Goal: Task Accomplishment & Management: Manage account settings

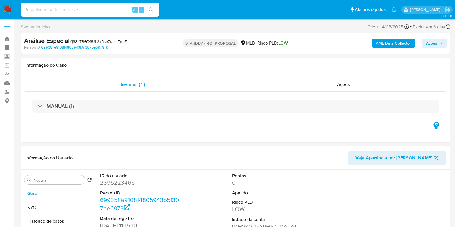
select select "10"
click at [47, 195] on button "Geral" at bounding box center [55, 194] width 67 height 14
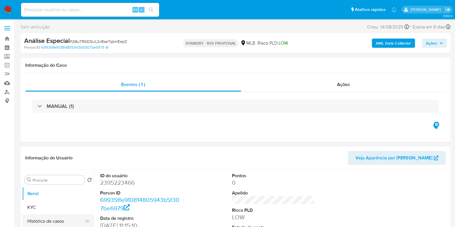
click at [53, 219] on button "Histórico de casos" at bounding box center [55, 222] width 67 height 14
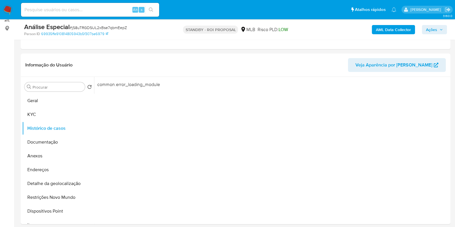
scroll to position [80, 0]
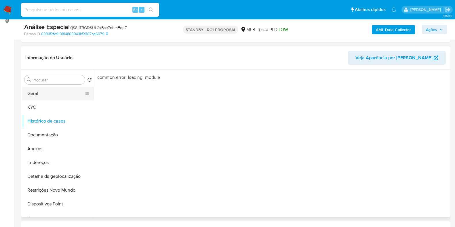
click at [43, 97] on button "Geral" at bounding box center [55, 94] width 67 height 14
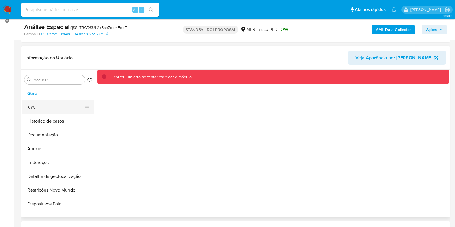
click at [38, 110] on button "KYC" at bounding box center [55, 108] width 67 height 14
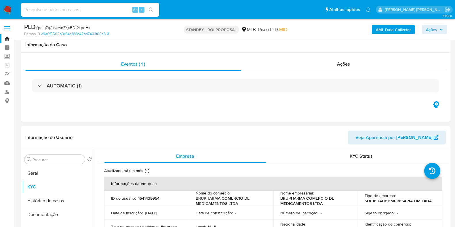
select select "10"
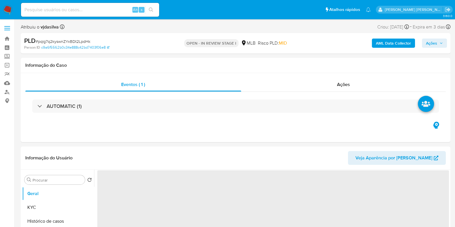
select select "10"
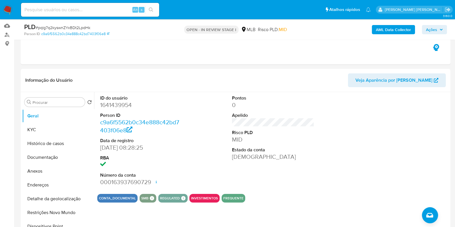
scroll to position [54, 0]
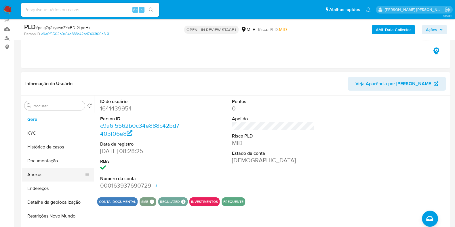
click at [57, 176] on button "Anexos" at bounding box center [55, 175] width 67 height 14
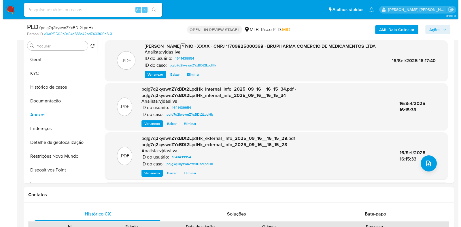
scroll to position [113, 0]
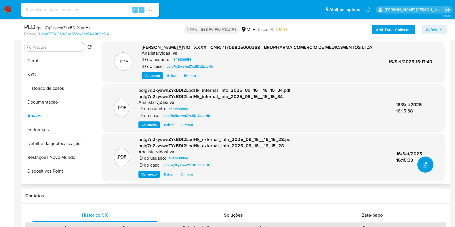
click at [425, 163] on icon "upload-file" at bounding box center [425, 165] width 5 height 6
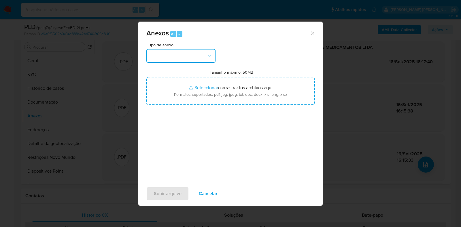
click at [206, 51] on button "button" at bounding box center [180, 56] width 69 height 14
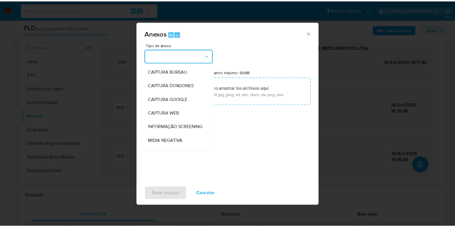
scroll to position [89, 0]
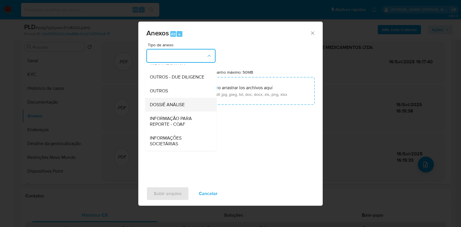
click at [187, 105] on div "DOSSIÊ ANÁLISE" at bounding box center [179, 105] width 59 height 14
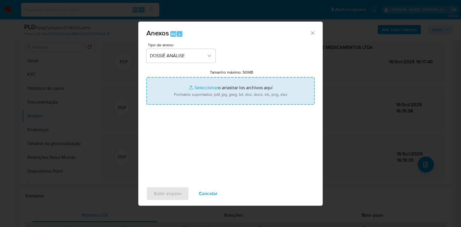
type input "C:\fakepath\DECLÍNIO - XXXX - CNPJ 11709825000368 - BRUPHARMA COMERCIO DE MEDIC…"
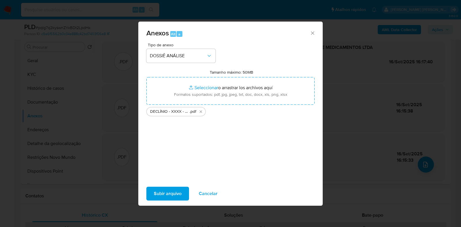
click at [171, 194] on span "Subir arquivo" at bounding box center [168, 193] width 28 height 13
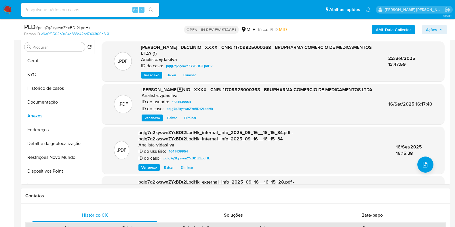
click at [431, 23] on div "AML Data Collector Ações" at bounding box center [377, 30] width 139 height 14
click at [430, 32] on span "Ações" at bounding box center [431, 29] width 11 height 9
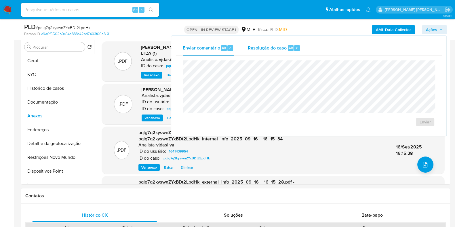
click at [259, 50] on span "Resolução do caso" at bounding box center [267, 47] width 39 height 7
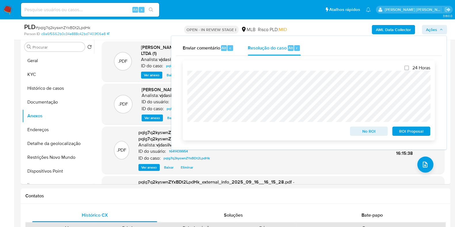
click at [368, 135] on span "No ROI" at bounding box center [369, 131] width 30 height 8
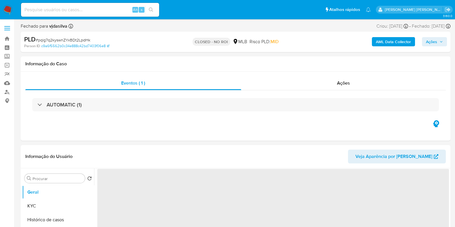
select select "10"
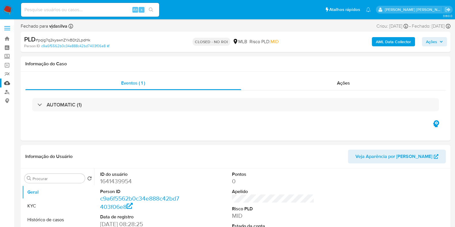
click at [10, 84] on link "Mulan" at bounding box center [34, 83] width 69 height 9
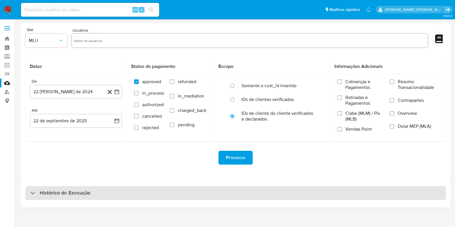
click at [124, 192] on div "Histórico de Execução" at bounding box center [235, 193] width 421 height 14
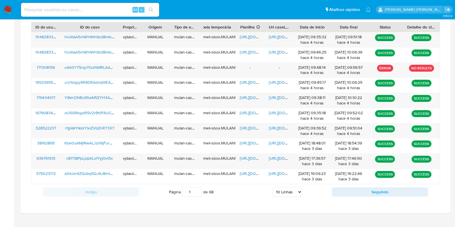
scroll to position [211, 0]
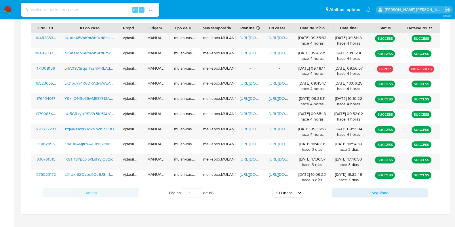
click at [281, 195] on select "5 Linhas 10 Linhas 20 Linhas 25 Linhas 50 Linhas 100 Linhas" at bounding box center [288, 193] width 30 height 10
select select "100"
click at [273, 188] on select "5 Linhas 10 Linhas 20 Linhas 25 Linhas 50 Linhas 100 Linhas" at bounding box center [288, 193] width 30 height 10
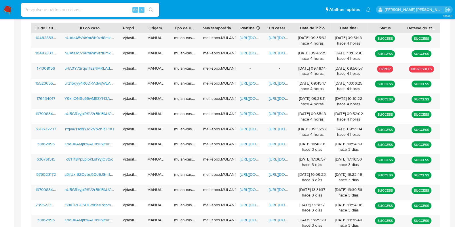
click at [92, 10] on input at bounding box center [90, 9] width 138 height 7
paste input "jS8uTRGDSUL2xBse7qbmEepZ"
type input "jS8uTRGDSUL2xBse7qbmEepZ"
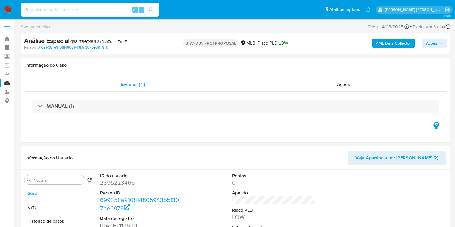
select select "10"
click at [8, 81] on link "Mulan" at bounding box center [34, 83] width 69 height 9
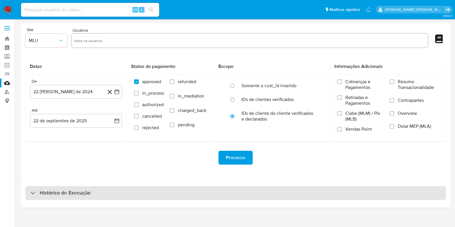
click at [67, 194] on h3 "Histórico de Execução" at bounding box center [65, 193] width 51 height 7
select select "10"
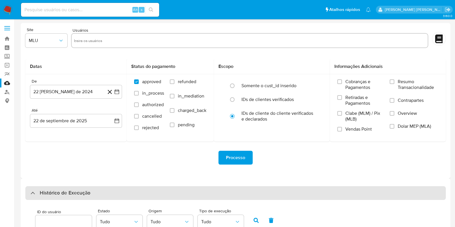
scroll to position [211, 0]
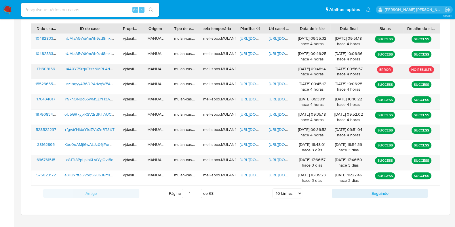
click at [80, 67] on span "u4A0Y7SrquTtszNMRLAdMB8O" at bounding box center [93, 69] width 57 height 6
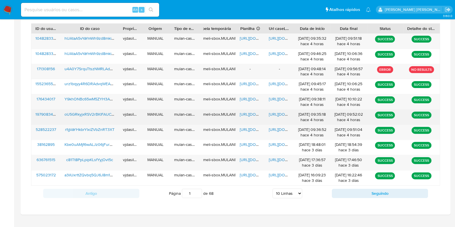
click at [277, 114] on span "[URL][DOMAIN_NAME]" at bounding box center [289, 114] width 40 height 6
click at [99, 113] on span "oU5GRkyjxRSV2rBKlFAUCLLH" at bounding box center [92, 114] width 54 height 6
click at [255, 112] on span "[URL][DOMAIN_NAME]" at bounding box center [260, 114] width 40 height 6
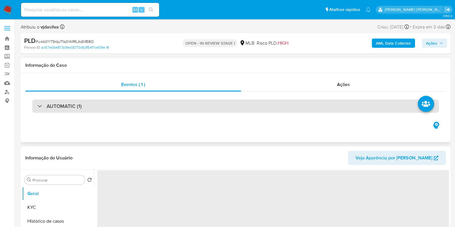
select select "10"
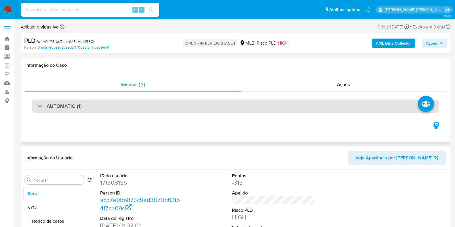
click at [333, 103] on div "AUTOMATIC (1)" at bounding box center [235, 106] width 407 height 13
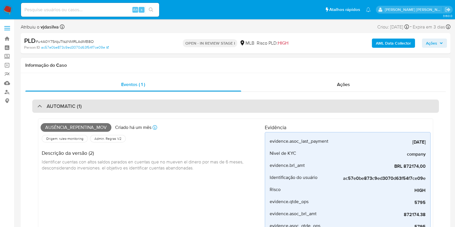
click at [331, 108] on div "AUTOMATIC (1)" at bounding box center [235, 106] width 407 height 13
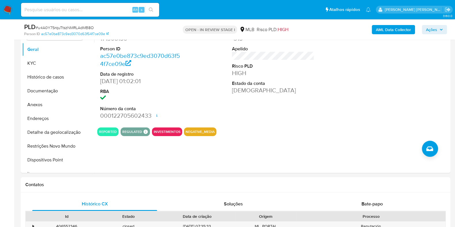
scroll to position [117, 0]
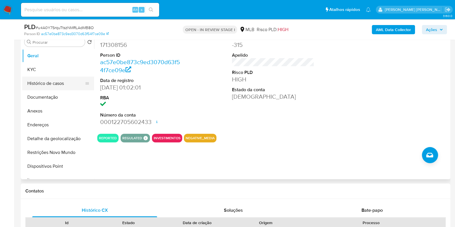
click at [46, 82] on button "Histórico de casos" at bounding box center [55, 84] width 67 height 14
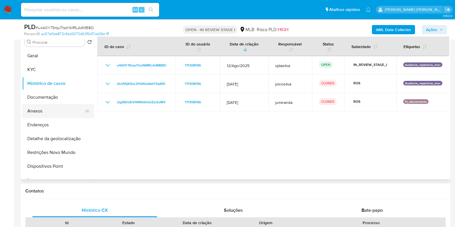
click at [58, 111] on button "Anexos" at bounding box center [55, 111] width 67 height 14
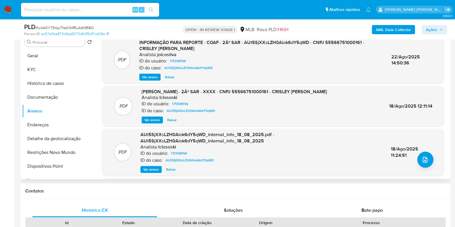
click at [150, 75] on span "Ver anexo" at bounding box center [150, 77] width 16 height 6
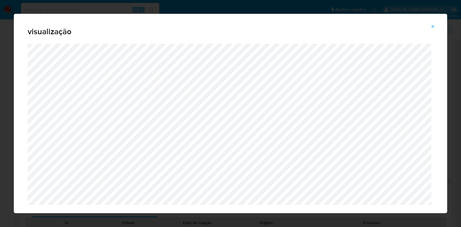
click at [433, 26] on icon "Attachment preview" at bounding box center [432, 26] width 3 height 3
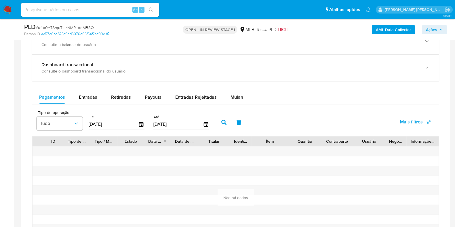
scroll to position [428, 0]
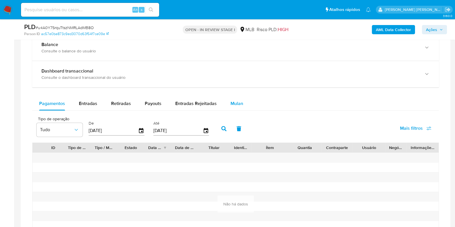
click at [238, 104] on span "Mulan" at bounding box center [237, 103] width 13 height 7
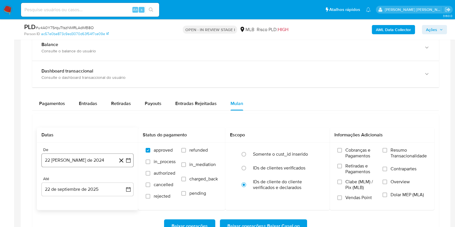
click at [71, 155] on button "22 de agosto de 2024" at bounding box center [87, 160] width 92 height 14
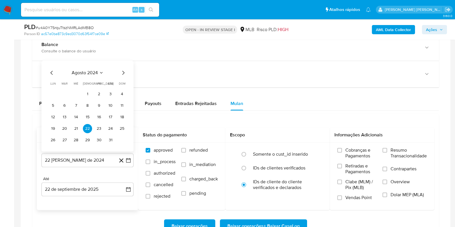
click at [80, 67] on div "agosto 2024 agosto 2024 lun lunes mar martes mié miércoles jue jueves vie viern…" at bounding box center [87, 106] width 92 height 91
click at [81, 73] on span "agosto 2024" at bounding box center [85, 73] width 26 height 6
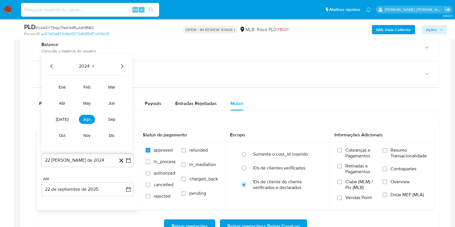
click at [127, 68] on div "2024 2024 ene feb mar abr may jun jul ago sep oct nov dic" at bounding box center [86, 103] width 91 height 98
click at [121, 65] on icon "Año siguiente" at bounding box center [122, 66] width 7 height 7
click at [88, 101] on span "may" at bounding box center [86, 103] width 7 height 5
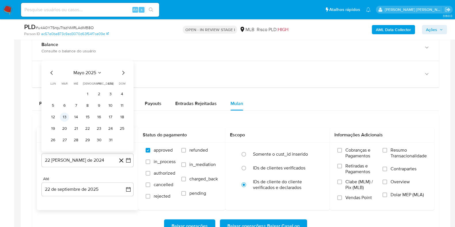
click at [66, 117] on button "13" at bounding box center [64, 117] width 9 height 9
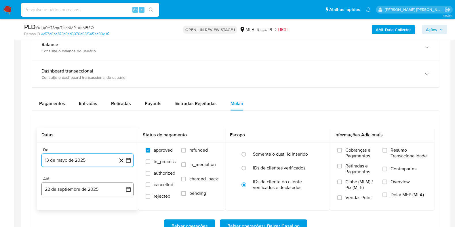
click at [76, 193] on button "22 de septiembre de 2025" at bounding box center [87, 190] width 92 height 14
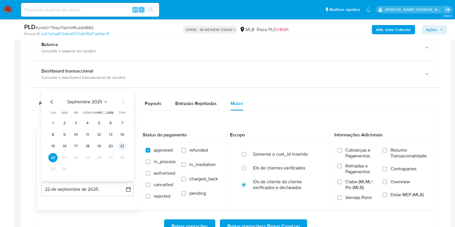
click at [124, 146] on button "21" at bounding box center [121, 146] width 9 height 9
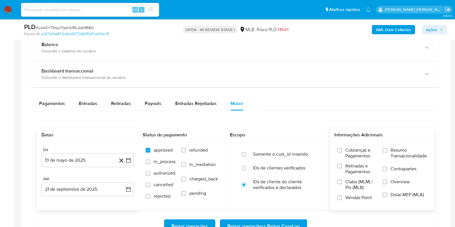
click at [401, 154] on span "Resumo Transacionalidade" at bounding box center [409, 153] width 36 height 12
click at [387, 153] on input "Resumo Transacionalidade" at bounding box center [385, 150] width 5 height 5
click at [396, 171] on label "Contrapartes" at bounding box center [405, 172] width 44 height 13
click at [387, 171] on input "Contrapartes" at bounding box center [385, 169] width 5 height 5
click at [292, 220] on span "Baixar operações + Baixar CaseLog" at bounding box center [264, 226] width 72 height 13
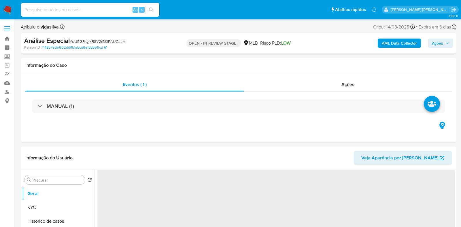
select select "10"
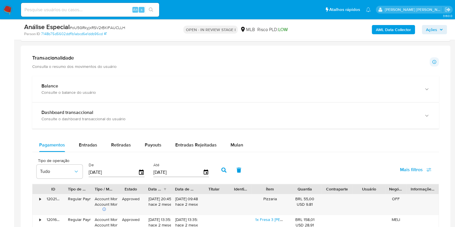
scroll to position [345, 0]
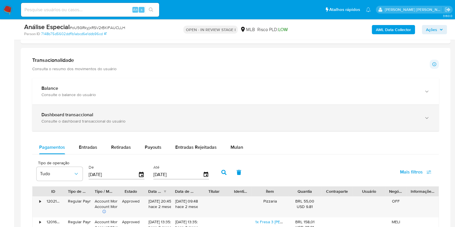
click at [397, 128] on div "Dashboard transaccional Consulte o dashboard transaccional do usuário" at bounding box center [235, 118] width 407 height 26
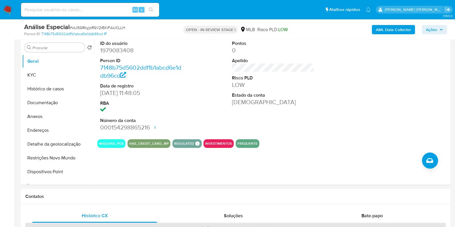
scroll to position [109, 0]
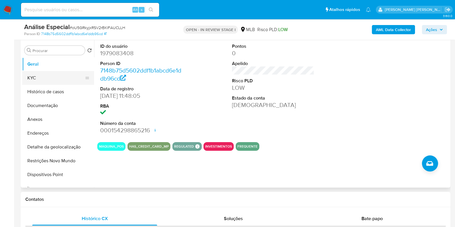
click at [65, 75] on button "KYC" at bounding box center [55, 78] width 67 height 14
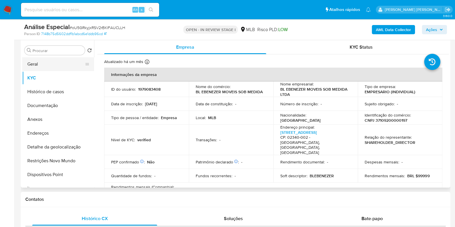
click at [53, 66] on button "Geral" at bounding box center [55, 64] width 67 height 14
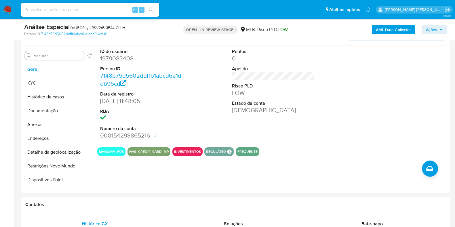
scroll to position [103, 0]
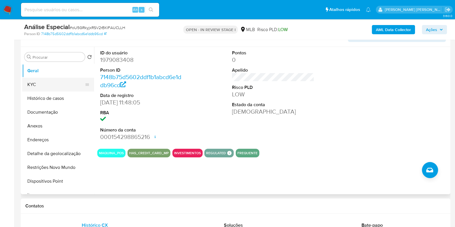
click at [58, 83] on button "KYC" at bounding box center [55, 85] width 67 height 14
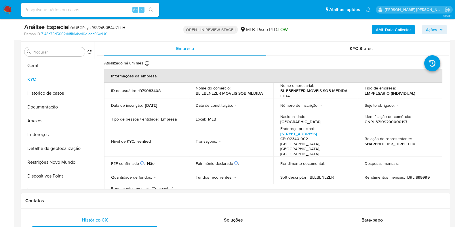
scroll to position [106, 0]
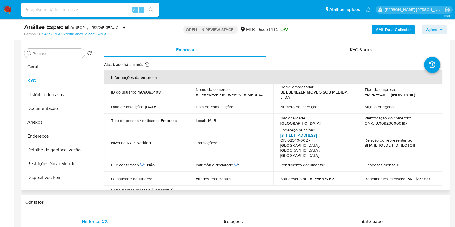
click at [317, 135] on link "Avenida Nova Cantareira 4796, Tucuruvi" at bounding box center [298, 135] width 37 height 6
click at [50, 136] on button "Endereços" at bounding box center [55, 136] width 67 height 14
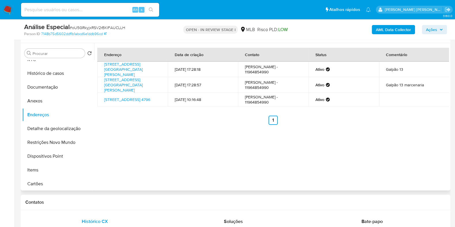
scroll to position [22, 0]
click at [62, 125] on button "Detalhe da geolocalização" at bounding box center [55, 128] width 67 height 14
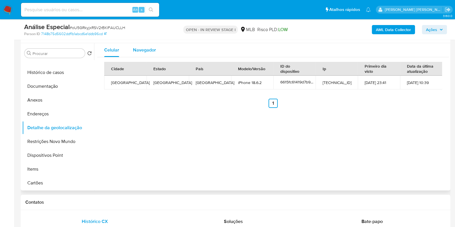
click at [141, 51] on span "Navegador" at bounding box center [144, 50] width 23 height 7
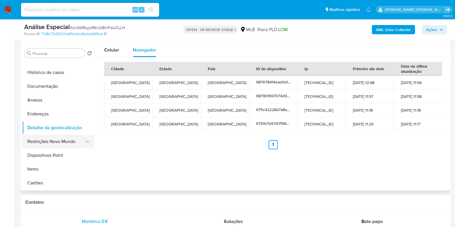
click at [70, 145] on button "Restrições Novo Mundo" at bounding box center [55, 142] width 67 height 14
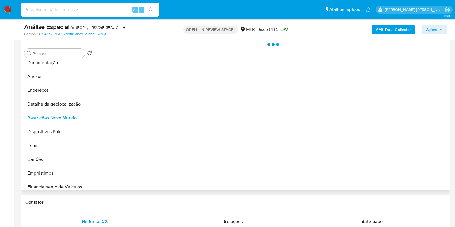
scroll to position [47, 0]
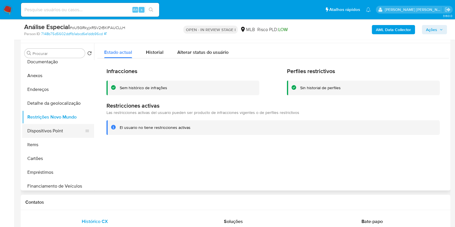
click at [48, 132] on button "Dispositivos Point" at bounding box center [55, 131] width 67 height 14
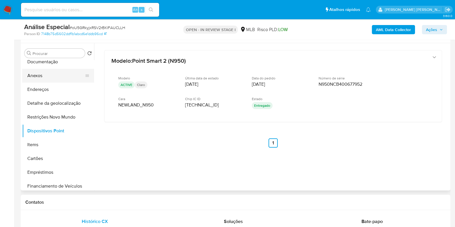
click at [43, 74] on button "Anexos" at bounding box center [55, 76] width 67 height 14
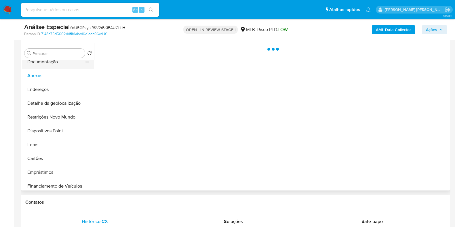
click at [45, 62] on button "Documentação" at bounding box center [55, 62] width 67 height 14
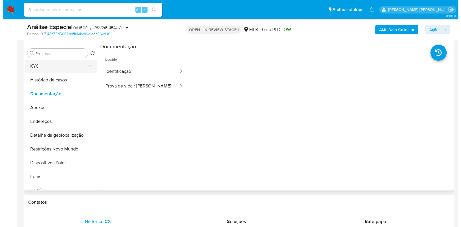
scroll to position [11, 0]
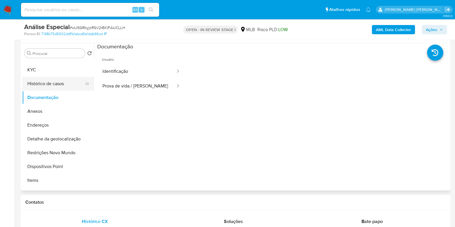
click at [67, 82] on button "Histórico de casos" at bounding box center [55, 84] width 67 height 14
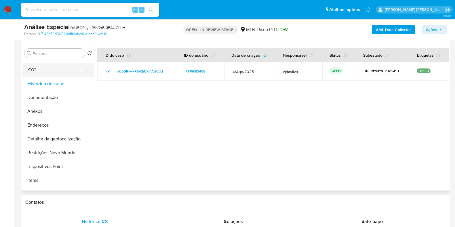
click at [62, 72] on button "KYC" at bounding box center [55, 70] width 67 height 14
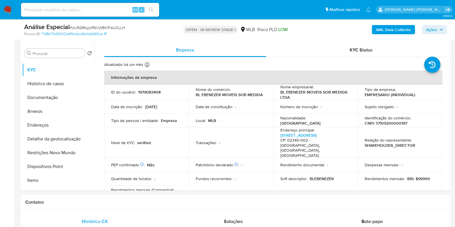
click at [389, 33] on b "AML Data Collector" at bounding box center [393, 29] width 35 height 9
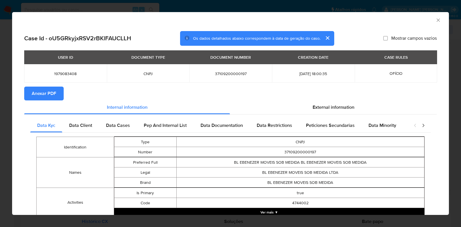
click at [45, 97] on span "Anexar PDF" at bounding box center [44, 93] width 24 height 13
click at [435, 18] on icon "Fechar a janela" at bounding box center [438, 20] width 6 height 6
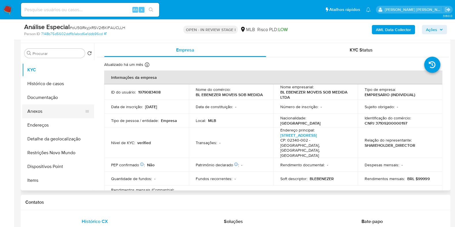
click at [56, 106] on button "Anexos" at bounding box center [55, 112] width 67 height 14
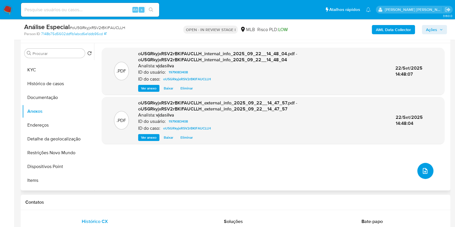
click at [422, 164] on button "upload-file" at bounding box center [426, 171] width 16 height 16
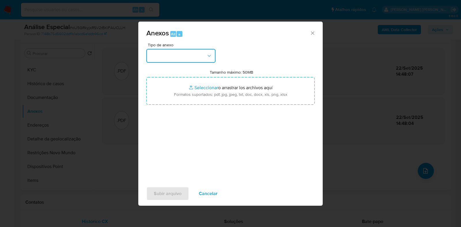
click at [210, 59] on button "button" at bounding box center [180, 56] width 69 height 14
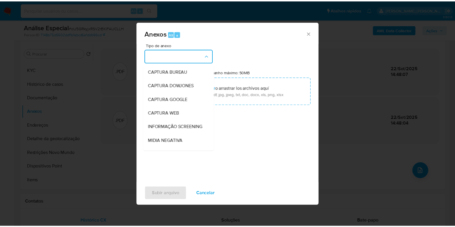
scroll to position [89, 0]
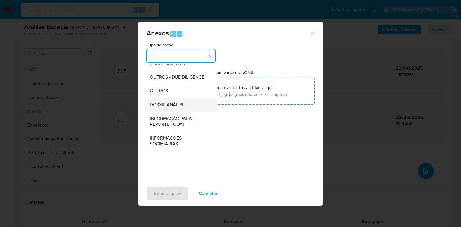
click at [193, 107] on div "DOSSIÊ ANÁLISE" at bounding box center [179, 105] width 59 height 14
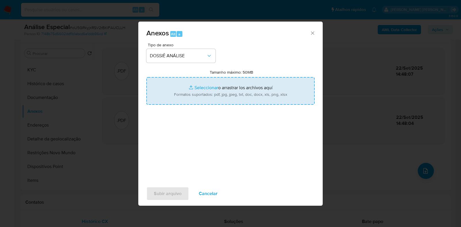
type input "C:\fakepath\DECLÍNIO - oU5GRkyjxRSV2rBKlFAUCLLH - CNPJ 37109200000197 - BL EBEN…"
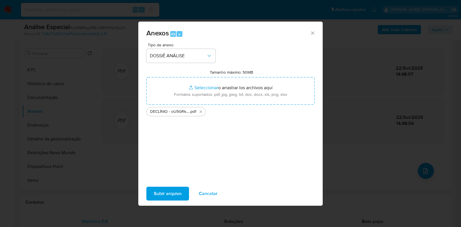
click at [171, 190] on span "Subir arquivo" at bounding box center [168, 193] width 28 height 13
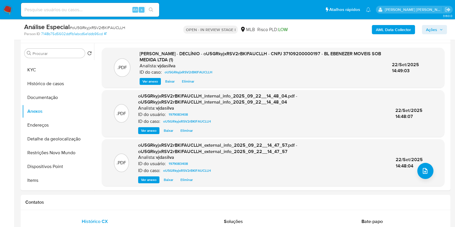
click at [437, 26] on span "Ações" at bounding box center [434, 30] width 17 height 8
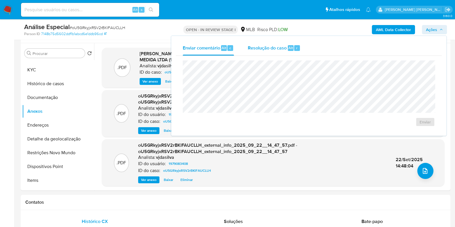
click at [272, 47] on span "Resolução do caso" at bounding box center [267, 47] width 39 height 7
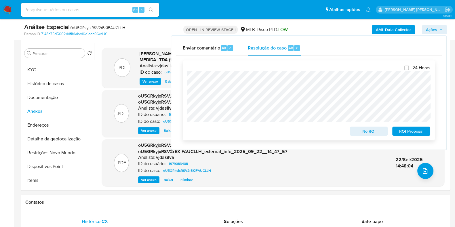
click at [402, 133] on span "ROI Proposal" at bounding box center [412, 131] width 30 height 8
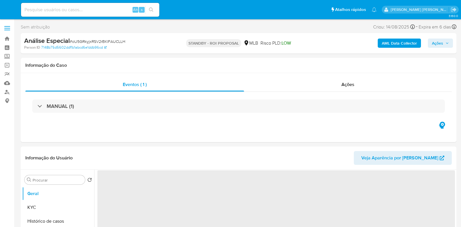
select select "10"
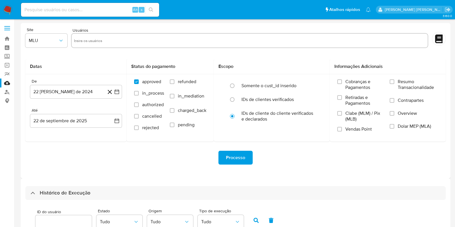
select select "10"
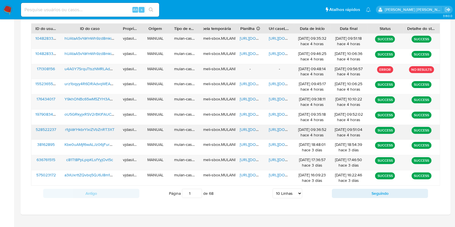
click at [279, 130] on span "https://docs.google.com/document/d/1UZ9YgGfduTuOf7_GE7Vgp-k3hCPspZaknKjPodw8VjI…" at bounding box center [289, 130] width 40 height 6
click at [109, 125] on div "rfgVaYHkbrYlxiZVbZnRT3XT" at bounding box center [89, 132] width 58 height 15
click at [109, 128] on span "rfgVaYHkbrYlxiZVbZnRT3XT" at bounding box center [90, 130] width 50 height 6
click at [253, 129] on span "https://docs.google.com/spreadsheets/d/1LoZImklDufAN4HsY-kt4xXdIva1oMar0rHZ6yWx…" at bounding box center [260, 130] width 40 height 6
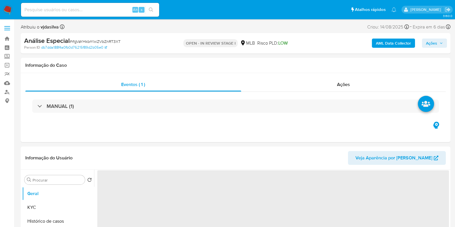
select select "10"
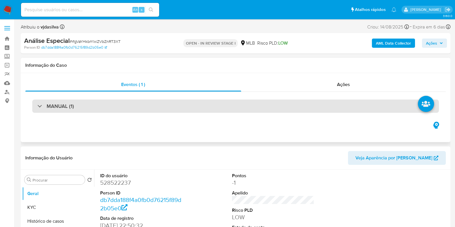
click at [272, 106] on div "MANUAL (1)" at bounding box center [235, 106] width 407 height 13
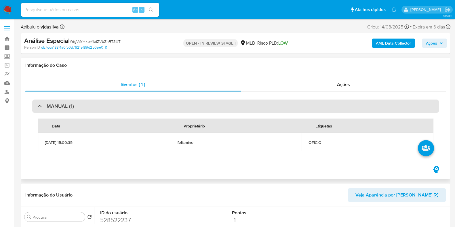
click at [272, 106] on div "MANUAL (1)" at bounding box center [235, 106] width 407 height 13
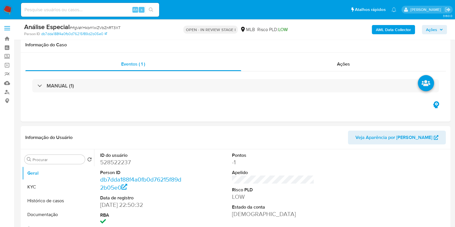
scroll to position [122, 0]
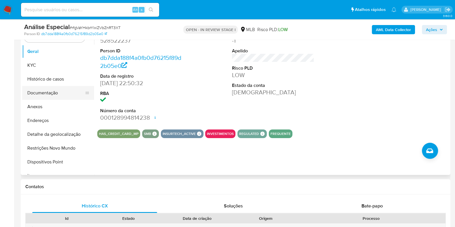
click at [56, 94] on button "Documentação" at bounding box center [55, 93] width 67 height 14
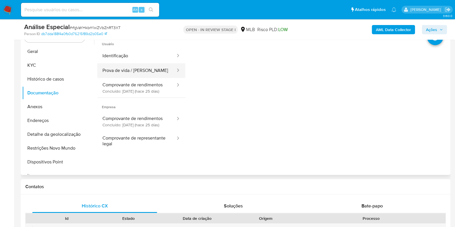
click at [134, 70] on button "Prova de vida / Selfie" at bounding box center [136, 70] width 79 height 15
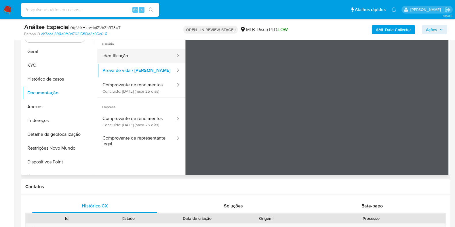
click at [132, 55] on button "Identificação" at bounding box center [136, 56] width 79 height 15
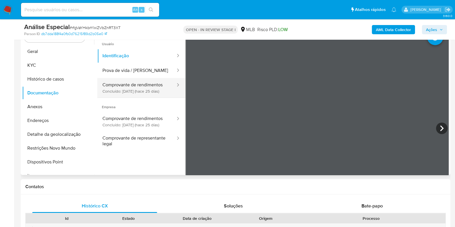
click at [148, 86] on button "Comprovante de rendimentos Concluído: 28/08/2025 (hace 25 días)" at bounding box center [136, 88] width 79 height 20
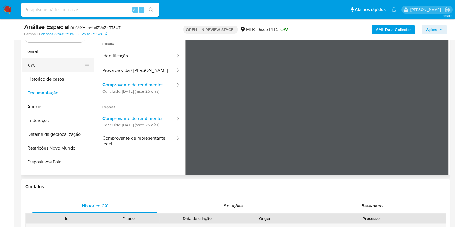
click at [58, 68] on button "KYC" at bounding box center [55, 65] width 67 height 14
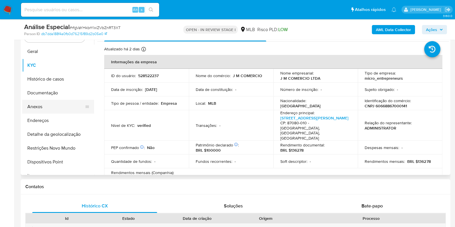
click at [59, 108] on button "Anexos" at bounding box center [55, 107] width 67 height 14
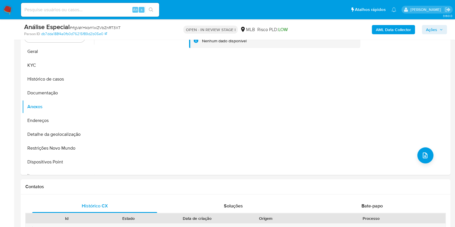
click at [390, 25] on b "AML Data Collector" at bounding box center [393, 29] width 35 height 9
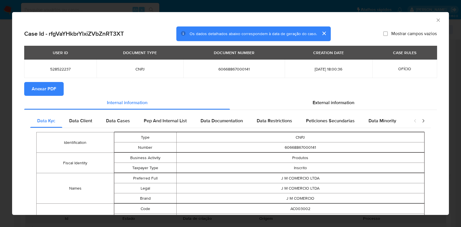
click at [53, 85] on span "Anexar PDF" at bounding box center [44, 89] width 24 height 13
click at [435, 21] on icon "Fechar a janela" at bounding box center [438, 20] width 6 height 6
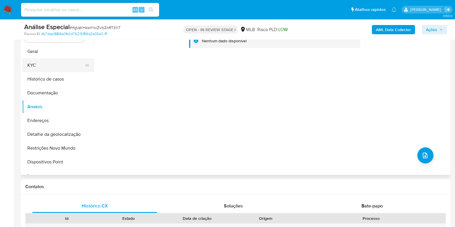
click at [39, 62] on button "KYC" at bounding box center [55, 65] width 67 height 14
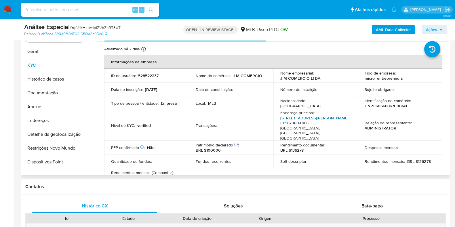
click at [291, 117] on link "Rua Doutor Naby Zacarias 178, Vila Progresso" at bounding box center [314, 118] width 68 height 6
click at [63, 51] on button "Geral" at bounding box center [55, 52] width 67 height 14
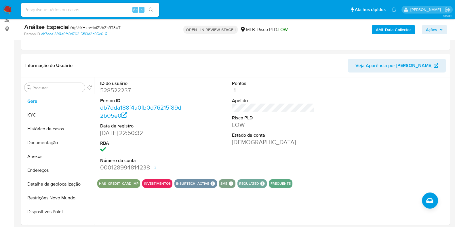
scroll to position [69, 0]
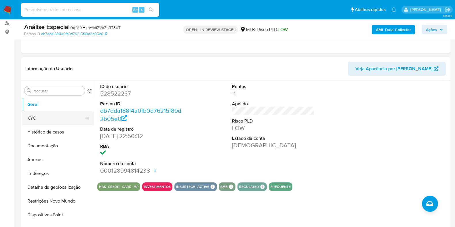
click at [50, 113] on button "KYC" at bounding box center [55, 118] width 67 height 14
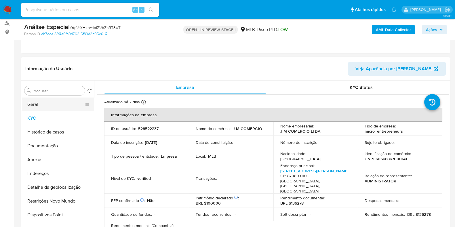
click at [58, 106] on button "Geral" at bounding box center [55, 105] width 67 height 14
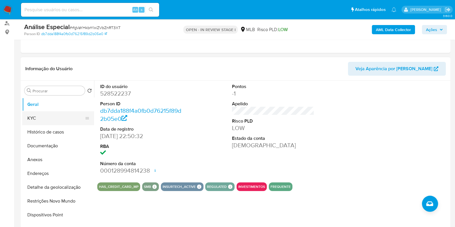
click at [44, 122] on button "KYC" at bounding box center [55, 118] width 67 height 14
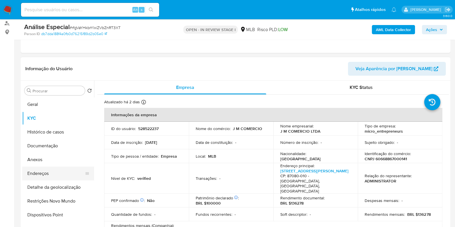
click at [62, 170] on button "Endereços" at bounding box center [55, 174] width 67 height 14
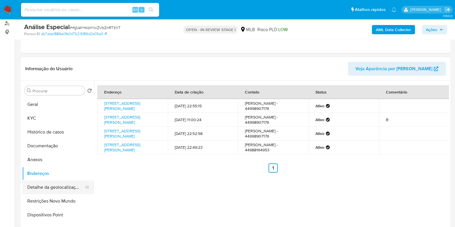
click at [79, 187] on button "Detalhe da geolocalização" at bounding box center [55, 188] width 67 height 14
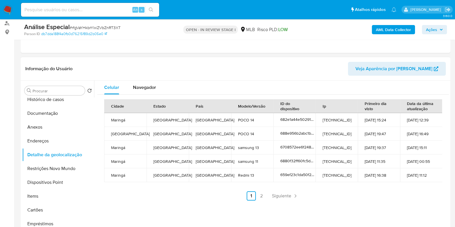
scroll to position [35, 0]
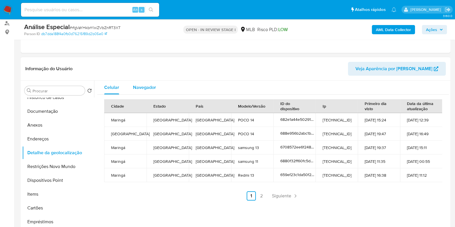
click at [155, 83] on div "Navegador" at bounding box center [144, 88] width 23 height 14
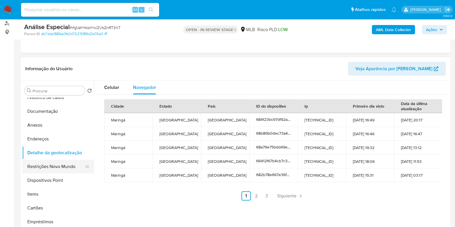
click at [60, 165] on button "Restrições Novo Mundo" at bounding box center [55, 167] width 67 height 14
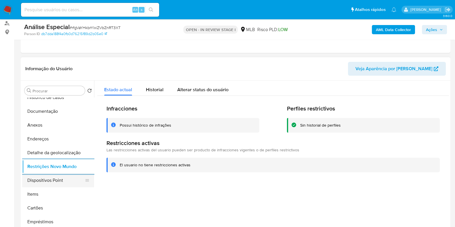
click at [70, 182] on button "Dispositivos Point" at bounding box center [55, 181] width 67 height 14
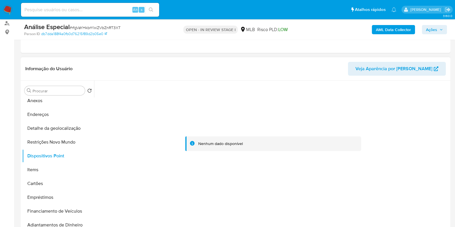
scroll to position [60, 0]
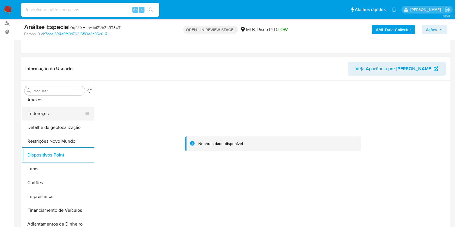
click at [50, 115] on button "Endereços" at bounding box center [55, 114] width 67 height 14
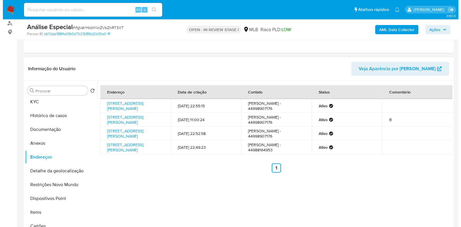
scroll to position [0, 0]
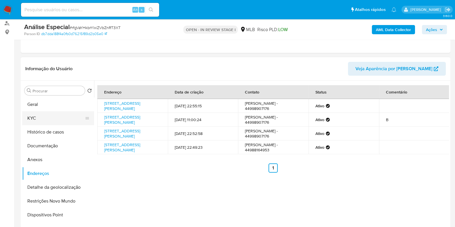
click at [51, 117] on button "KYC" at bounding box center [55, 118] width 67 height 14
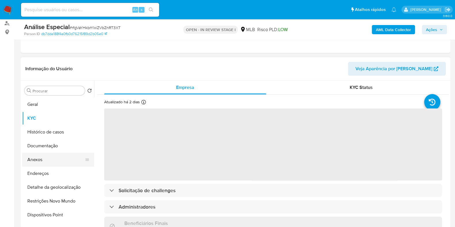
click at [51, 161] on button "Anexos" at bounding box center [55, 160] width 67 height 14
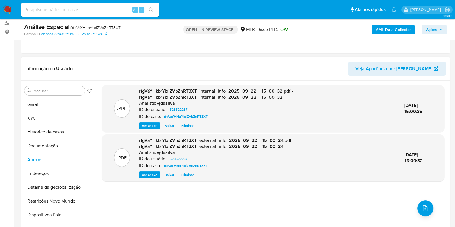
click at [434, 209] on div ".PDF rfgVaYHkbrYlxiZVbZnRT3XT_internal_info_2025_09_22__15_00_32.pdf - rfgVaYHk…" at bounding box center [273, 154] width 343 height 138
click at [431, 208] on button "upload-file" at bounding box center [426, 208] width 16 height 16
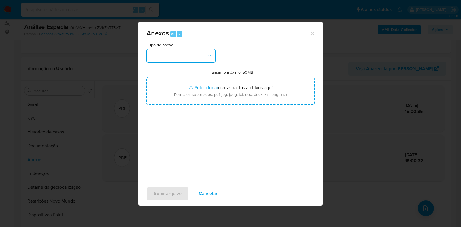
click at [211, 59] on button "button" at bounding box center [180, 56] width 69 height 14
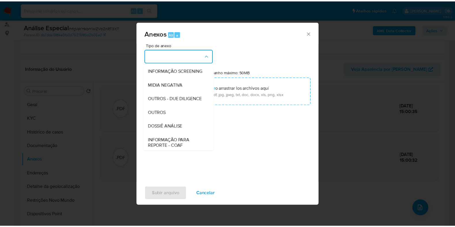
scroll to position [89, 0]
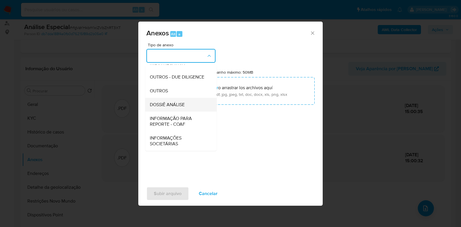
click at [192, 103] on div "DOSSIÊ ANÁLISE" at bounding box center [179, 105] width 59 height 14
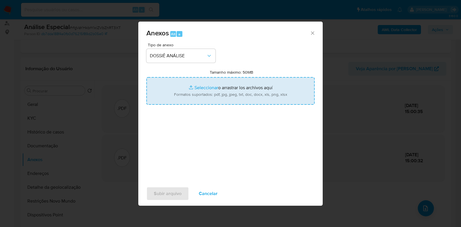
type input "C:\fakepath\DECLÍNIO - rfgVaYHkbrYlxiZVbZnRT3XT - CNPJ 60668867000141 - J M COM…"
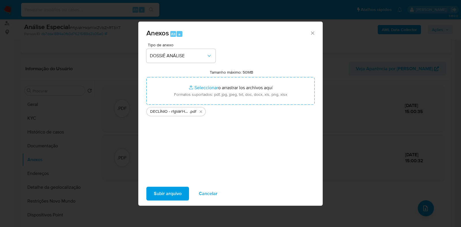
click at [175, 191] on span "Subir arquivo" at bounding box center [168, 193] width 28 height 13
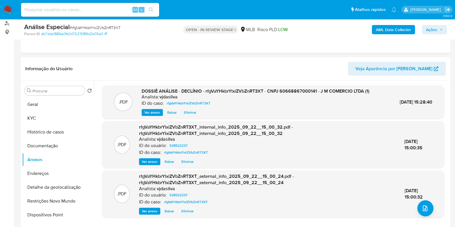
click at [431, 31] on span "Ações" at bounding box center [431, 29] width 11 height 9
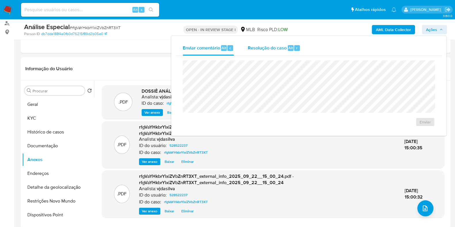
click at [259, 48] on span "Resolução do caso" at bounding box center [267, 47] width 39 height 7
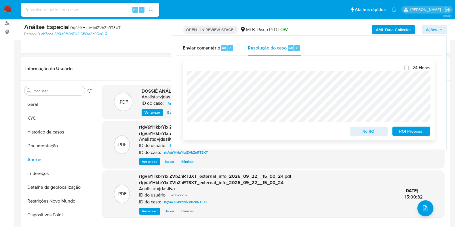
click at [406, 131] on span "ROI Proposal" at bounding box center [412, 131] width 30 height 8
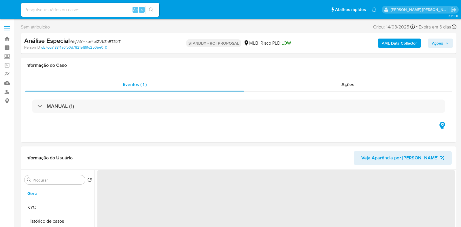
select select "10"
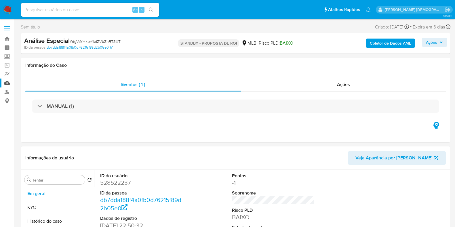
click at [7, 84] on link "Mulan" at bounding box center [34, 83] width 69 height 9
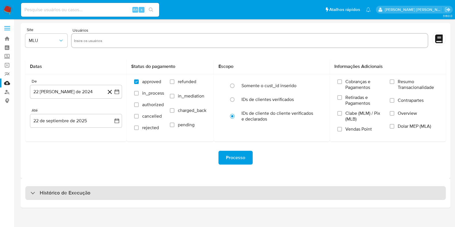
click at [117, 193] on div "Histórico de Execução" at bounding box center [235, 193] width 421 height 14
select select "10"
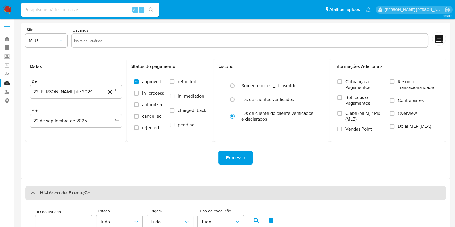
scroll to position [211, 0]
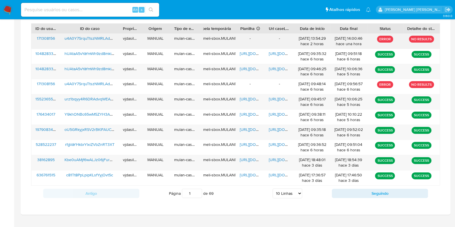
click at [101, 37] on span "u4A0Y7SrquTtszNMRLAdMB8O" at bounding box center [93, 38] width 57 height 6
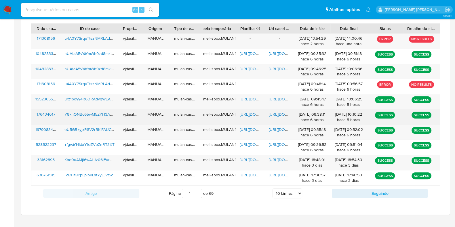
click at [280, 113] on span "[URL][DOMAIN_NAME]" at bounding box center [289, 114] width 40 height 6
click at [246, 112] on span "[URL][DOMAIN_NAME]" at bounding box center [260, 114] width 40 height 6
click at [92, 117] on div "Y9khONBc65wM5ZYH3AFNTyyb" at bounding box center [89, 117] width 58 height 15
click at [90, 113] on span "Y9khONBc65wM5ZYH3AFNTyyb" at bounding box center [94, 114] width 59 height 6
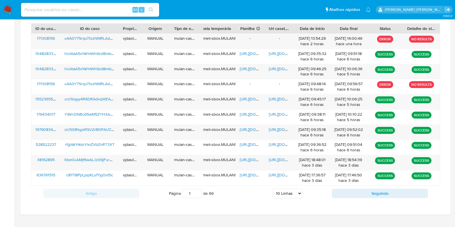
click at [9, 11] on img at bounding box center [8, 10] width 10 height 10
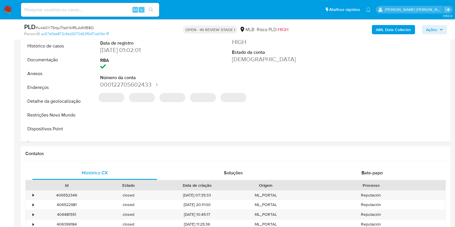
select select "10"
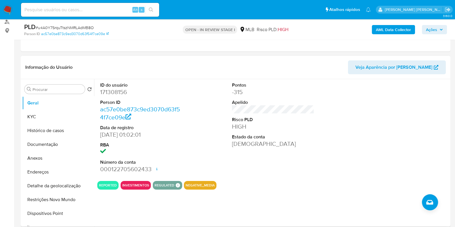
scroll to position [67, 0]
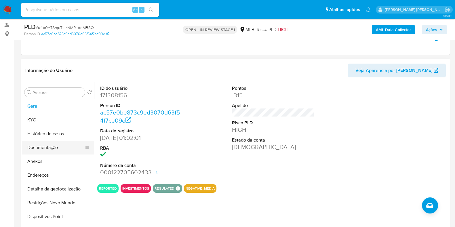
click at [62, 145] on button "Documentação" at bounding box center [55, 148] width 67 height 14
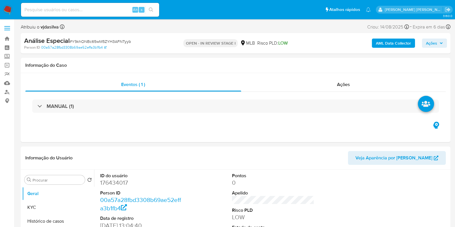
select select "10"
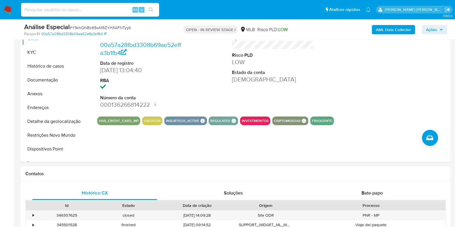
scroll to position [132, 0]
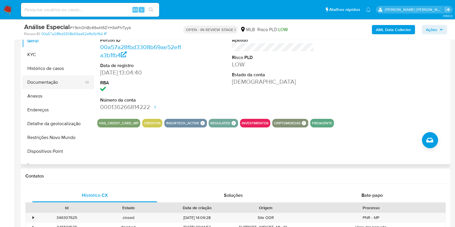
click at [54, 79] on button "Documentação" at bounding box center [55, 82] width 67 height 14
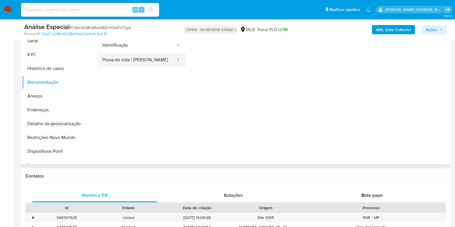
click at [140, 64] on button "Prova de vida / Selfie" at bounding box center [136, 60] width 79 height 15
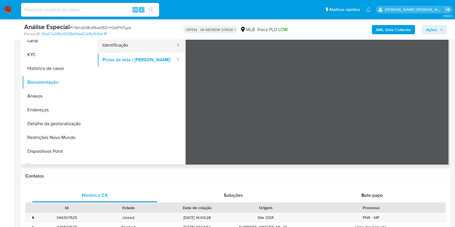
click at [144, 47] on button "Identificação" at bounding box center [136, 45] width 79 height 15
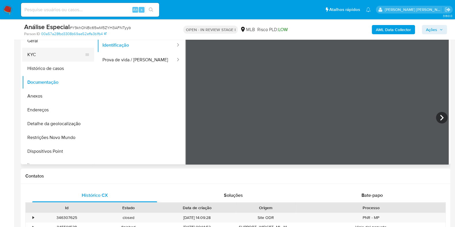
click at [56, 55] on button "KYC" at bounding box center [55, 55] width 67 height 14
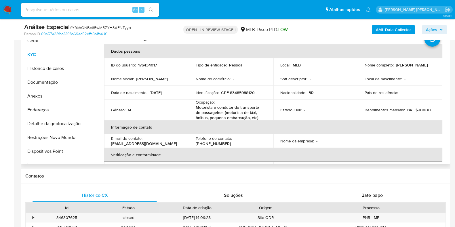
click at [233, 110] on p "Motorista e condutor do transporte de passageiros (motorista de táxi, ônibus, p…" at bounding box center [230, 113] width 69 height 16
copy div "Ocupação : Motorista e condutor do transporte de passageiros (motorista de táxi…"
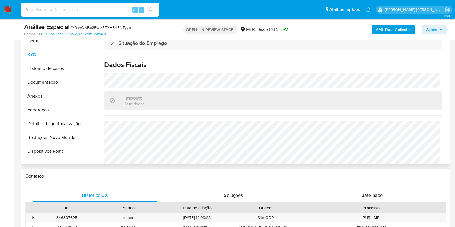
scroll to position [257, 0]
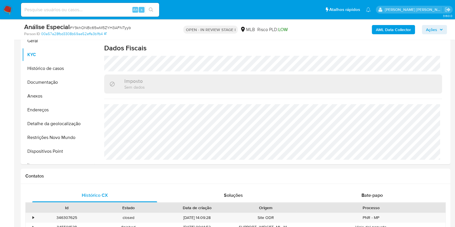
click at [383, 29] on b "AML Data Collector" at bounding box center [393, 29] width 35 height 9
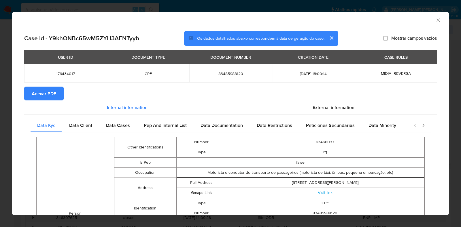
click at [56, 91] on button "Anexar PDF" at bounding box center [43, 94] width 39 height 14
click at [40, 98] on span "Anexar PDF" at bounding box center [44, 93] width 24 height 13
click at [435, 20] on icon "Fechar a janela" at bounding box center [438, 20] width 6 height 6
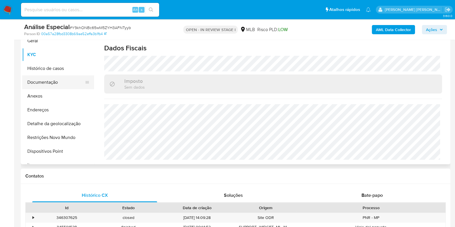
click at [62, 81] on button "Documentação" at bounding box center [55, 82] width 67 height 14
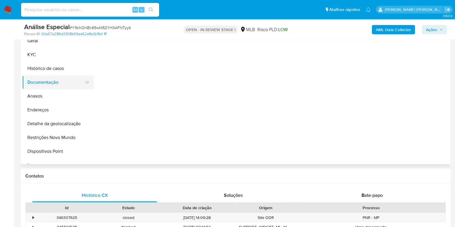
scroll to position [0, 0]
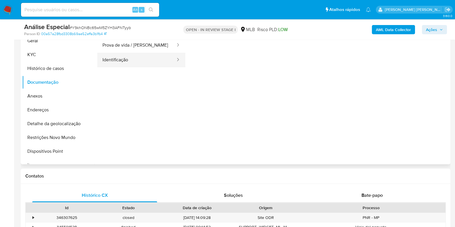
click at [138, 61] on button "Identificação" at bounding box center [136, 60] width 79 height 15
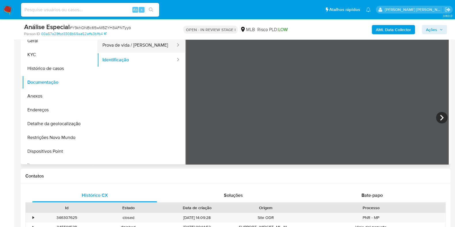
click at [155, 48] on button "Prova de vida / Selfie" at bounding box center [136, 45] width 79 height 15
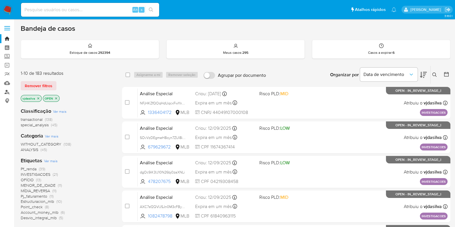
click at [7, 91] on link "Localizador de pessoas" at bounding box center [34, 92] width 69 height 9
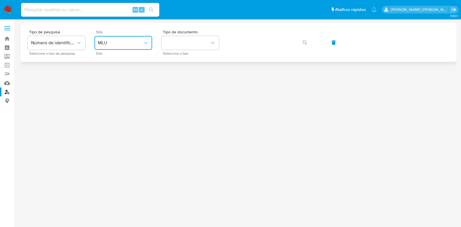
click at [113, 39] on button "MLU" at bounding box center [123, 43] width 58 height 14
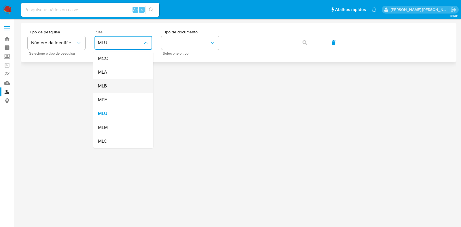
click at [134, 90] on div "MLB" at bounding box center [121, 86] width 47 height 14
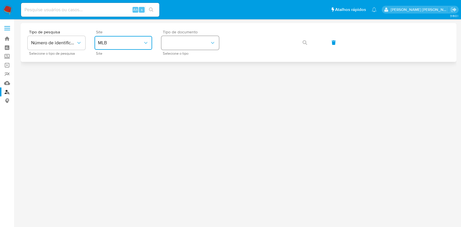
click at [202, 47] on button "identificationType" at bounding box center [190, 43] width 58 height 14
click at [195, 78] on div "CPF CPF" at bounding box center [188, 81] width 47 height 20
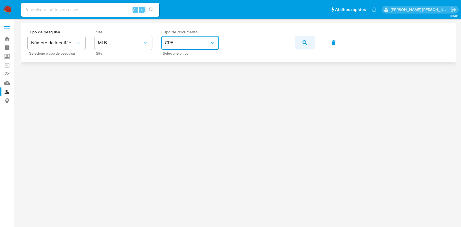
click at [305, 41] on icon "button" at bounding box center [304, 42] width 5 height 5
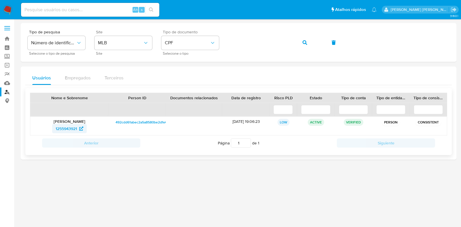
click at [71, 128] on span "1255943921" at bounding box center [66, 128] width 21 height 9
click at [300, 45] on button "button" at bounding box center [305, 43] width 20 height 14
click at [62, 128] on span "276406081" at bounding box center [66, 128] width 20 height 9
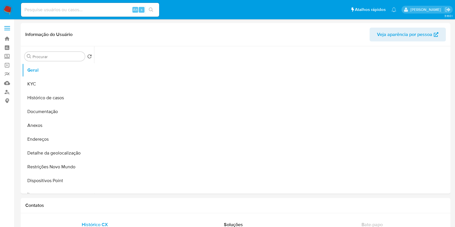
select select "10"
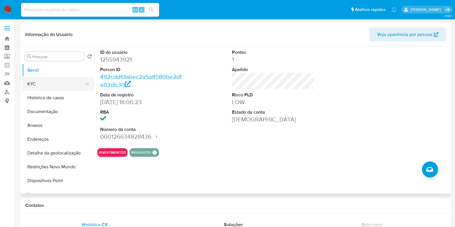
click at [53, 86] on button "KYC" at bounding box center [55, 84] width 67 height 14
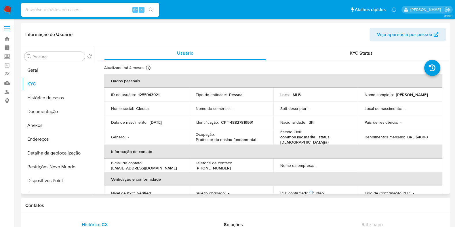
drag, startPoint x: 395, startPoint y: 95, endPoint x: 429, endPoint y: 95, distance: 34.0
click at [429, 95] on div "Nome completo : Cleusa Bianchini" at bounding box center [400, 94] width 71 height 5
copy p "[PERSON_NAME]"
click at [50, 67] on button "Geral" at bounding box center [55, 70] width 67 height 14
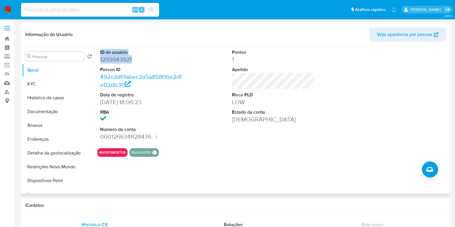
drag, startPoint x: 100, startPoint y: 53, endPoint x: 146, endPoint y: 58, distance: 46.6
click at [146, 58] on div "ID do usuário 1255943921 Person ID 492cdd61abec2a5a8580be2dfe02db30 Data de reg…" at bounding box center [141, 94] width 88 height 97
copy dl "ID do usuário 1255943921"
click at [124, 138] on dd "000126634828436 Data de abertura 16/09/2024 09:52 Status ACTIVE" at bounding box center [141, 137] width 82 height 8
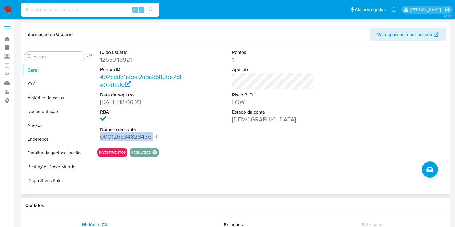
click at [124, 138] on dd "000126634828436 Data de abertura 16/09/2024 09:52 Status ACTIVE" at bounding box center [141, 137] width 82 height 8
copy dd "000126634828436"
click at [65, 96] on button "Histórico de casos" at bounding box center [55, 98] width 67 height 14
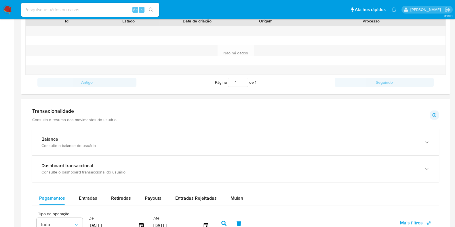
scroll to position [216, 0]
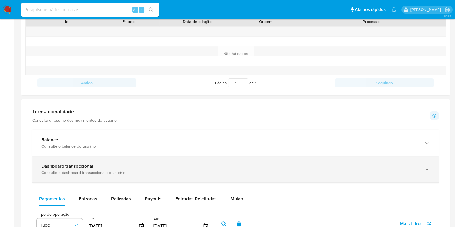
click at [378, 170] on div "Consulte o dashboard transaccional do usuário" at bounding box center [229, 172] width 377 height 5
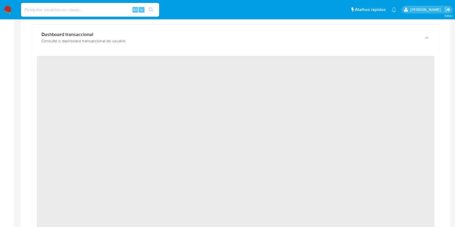
scroll to position [352, 0]
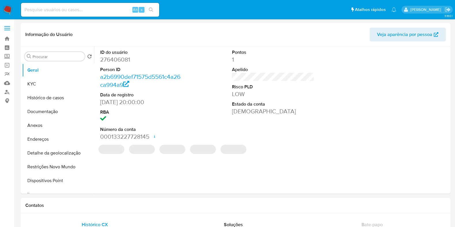
select select "10"
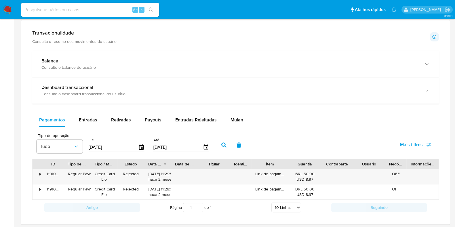
scroll to position [307, 0]
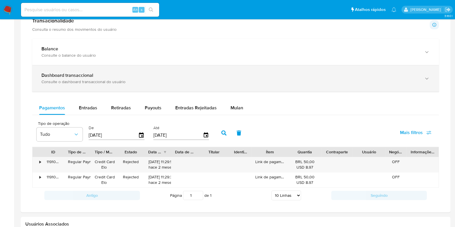
click at [386, 77] on div "Dashboard transaccional" at bounding box center [229, 76] width 377 height 6
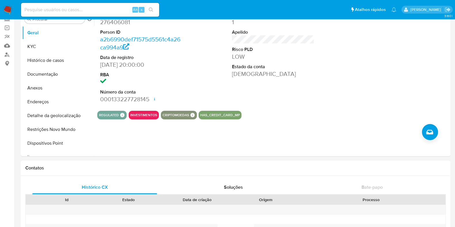
scroll to position [0, 0]
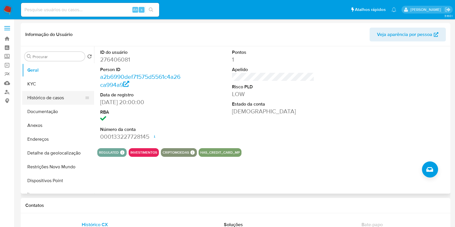
click at [61, 91] on button "Histórico de casos" at bounding box center [55, 98] width 67 height 14
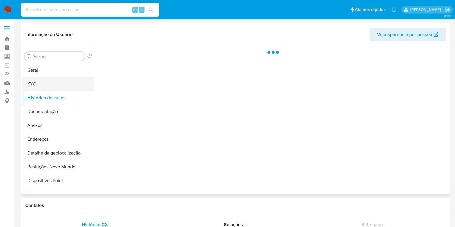
click at [58, 86] on button "KYC" at bounding box center [55, 84] width 67 height 14
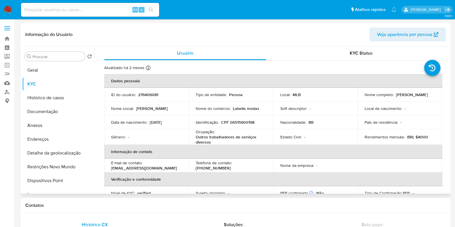
click at [396, 97] on p "Giovanna Dos Santos Vageti" at bounding box center [412, 94] width 32 height 5
drag, startPoint x: 161, startPoint y: 94, endPoint x: 138, endPoint y: 94, distance: 22.5
click at [138, 94] on div "ID do usuário : 276406081" at bounding box center [146, 94] width 71 height 5
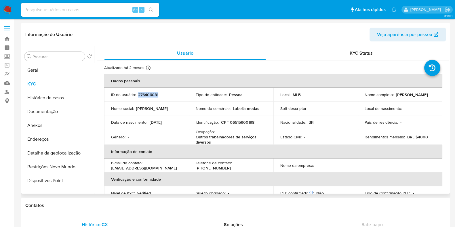
copy p "276406081"
click at [59, 71] on button "Geral" at bounding box center [55, 70] width 67 height 14
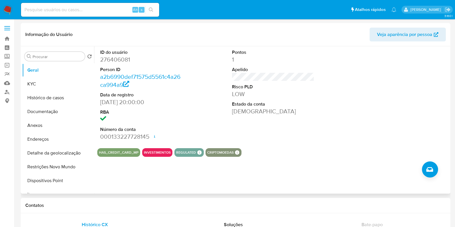
drag, startPoint x: 150, startPoint y: 136, endPoint x: 97, endPoint y: 135, distance: 52.4
click at [97, 135] on div "ID do usuário 276406081 Person ID a2b6990def71575d5561c4a26ca994a9 Data de regi…" at bounding box center [141, 94] width 88 height 97
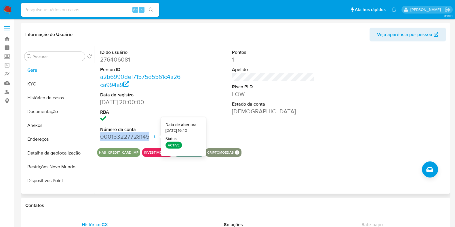
drag, startPoint x: 102, startPoint y: 136, endPoint x: 147, endPoint y: 135, distance: 45.2
click at [147, 135] on dd "000133227728145 Data de abertura 04/03/2021 16:40 Status ACTIVE" at bounding box center [141, 137] width 82 height 8
copy dd "000133227728145"
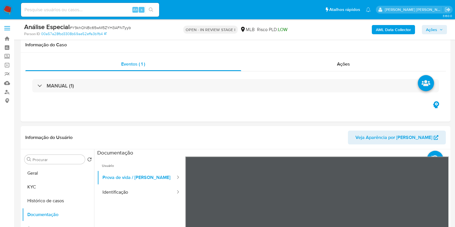
select select "10"
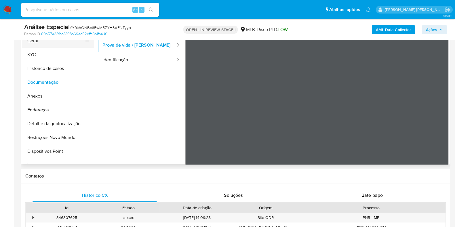
click at [75, 44] on button "Geral" at bounding box center [55, 41] width 67 height 14
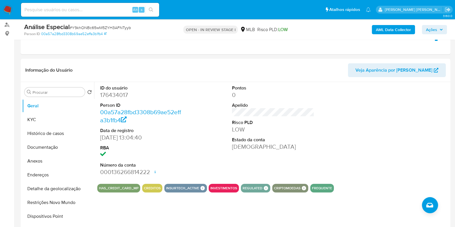
scroll to position [65, 0]
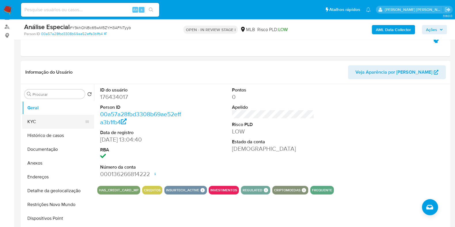
click at [41, 122] on button "KYC" at bounding box center [55, 122] width 67 height 14
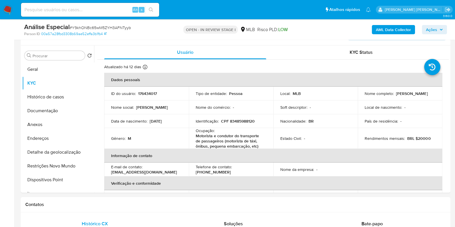
scroll to position [105, 0]
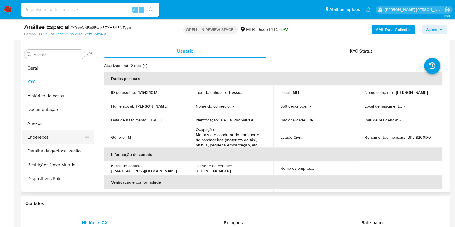
click at [61, 137] on button "Endereços" at bounding box center [55, 137] width 67 height 14
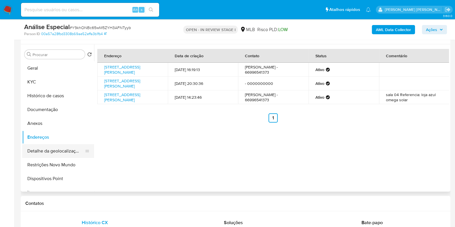
click at [56, 149] on button "Detalhe da geolocalização" at bounding box center [55, 151] width 67 height 14
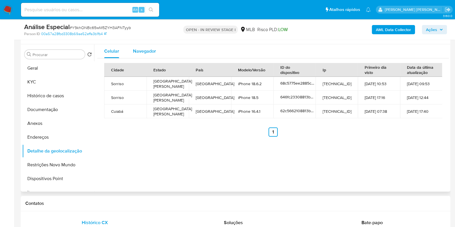
click at [157, 52] on button "Navegador" at bounding box center [144, 51] width 37 height 14
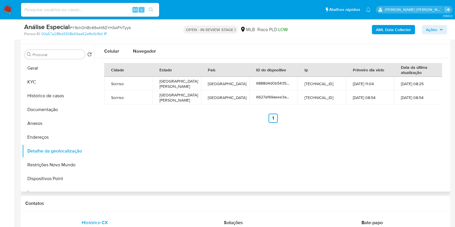
type button "1"
click at [65, 171] on button "Restrições Novo Mundo" at bounding box center [55, 165] width 67 height 14
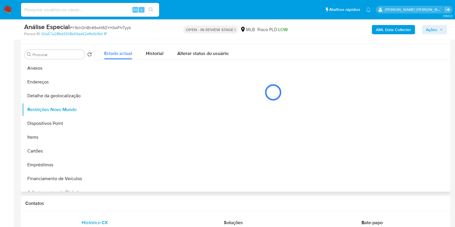
scroll to position [54, 0]
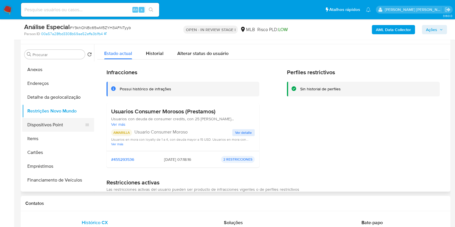
click at [69, 122] on button "Dispositivos Point" at bounding box center [55, 125] width 67 height 14
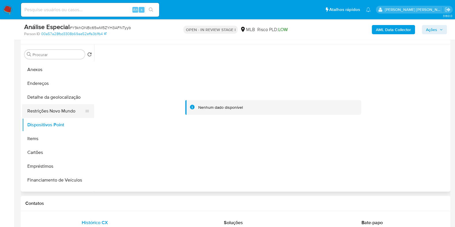
click at [59, 110] on button "Restrições Novo Mundo" at bounding box center [55, 111] width 67 height 14
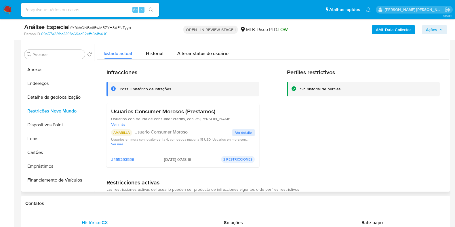
click at [238, 130] on span "Ver detalle" at bounding box center [243, 133] width 17 height 6
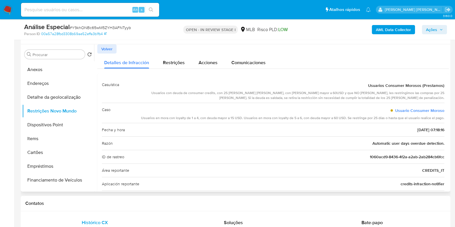
drag, startPoint x: 393, startPoint y: 110, endPoint x: 444, endPoint y: 119, distance: 51.2
click at [444, 119] on div "Casuística Usuarios Consumer Morosos (Prestamos) Usuarios con deuda de consumer…" at bounding box center [273, 181] width 352 height 216
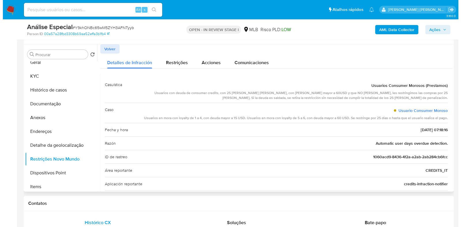
scroll to position [0, 0]
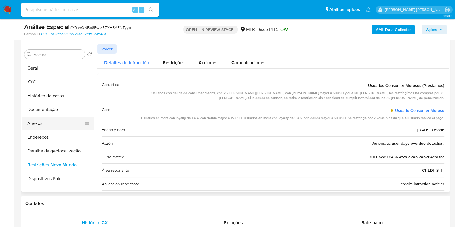
click at [58, 123] on button "Anexos" at bounding box center [55, 124] width 67 height 14
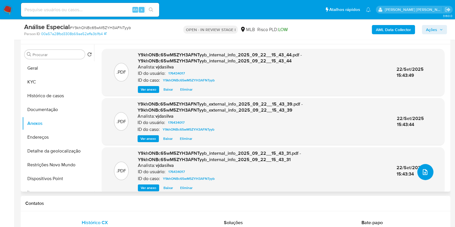
click at [422, 169] on icon "upload-file" at bounding box center [425, 172] width 7 height 7
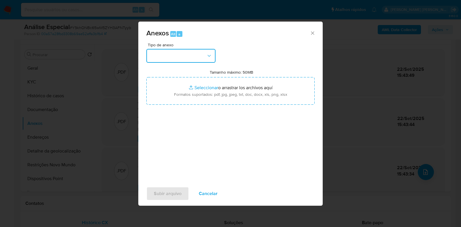
click at [200, 50] on button "button" at bounding box center [180, 56] width 69 height 14
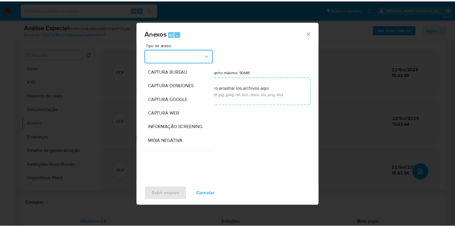
scroll to position [89, 0]
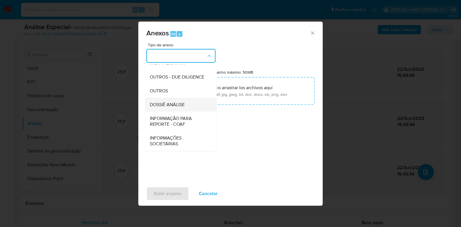
click at [181, 105] on span "DOSSIÊ ANÁLISE" at bounding box center [167, 105] width 35 height 6
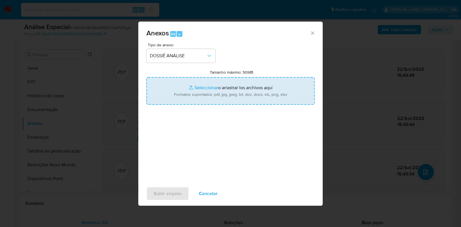
type input "C:\fakepath\SAR - XXXX - CPF 83485988120 - ALESSANDRO HENRIQUE VAGETI.pdf"
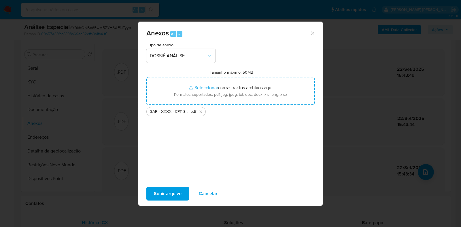
click at [166, 195] on span "Subir arquivo" at bounding box center [168, 193] width 28 height 13
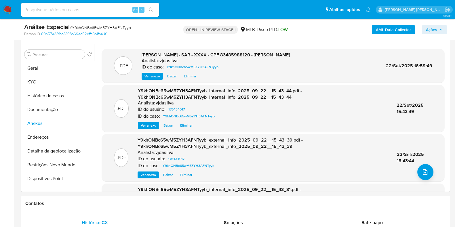
click at [433, 28] on span "Ações" at bounding box center [431, 29] width 11 height 9
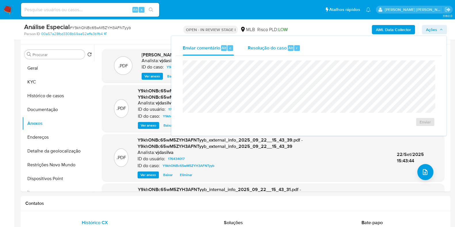
click at [269, 51] on div "Resolução do caso Alt r" at bounding box center [274, 48] width 53 height 15
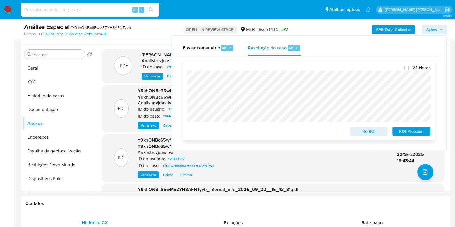
click at [406, 132] on span "ROI Proposal" at bounding box center [412, 131] width 30 height 8
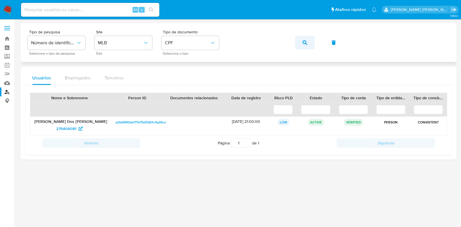
click at [308, 44] on button "button" at bounding box center [305, 43] width 20 height 14
click at [80, 129] on icon at bounding box center [81, 129] width 4 height 4
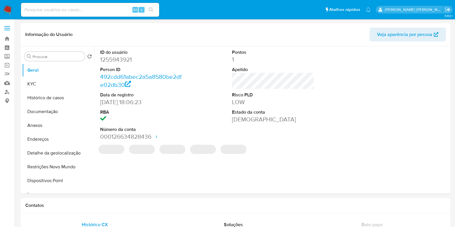
select select "10"
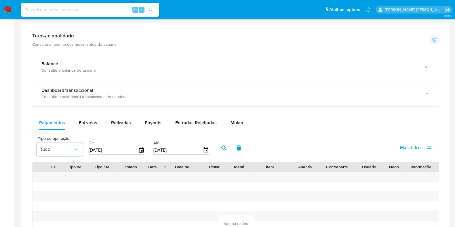
scroll to position [290, 0]
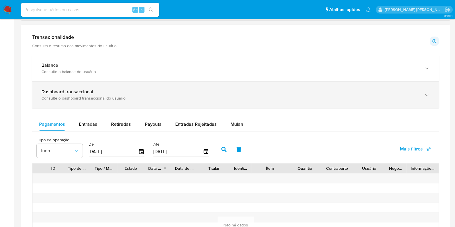
click at [374, 97] on div "Consulte o dashboard transaccional do usuário" at bounding box center [229, 98] width 377 height 5
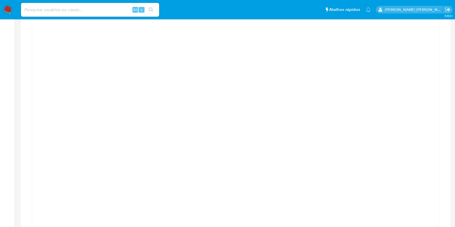
scroll to position [373, 0]
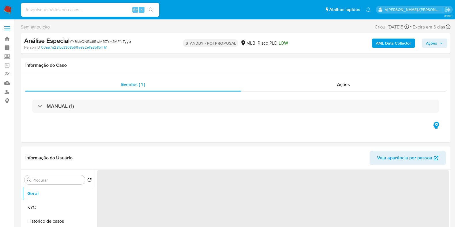
select select "10"
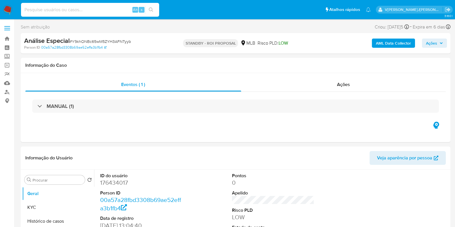
click at [116, 11] on input at bounding box center [90, 9] width 138 height 7
paste input "NuV785lBkGvDPAD8C9CusRF0"
type input "NuV785lBkGvDPAD8C9CusRF0"
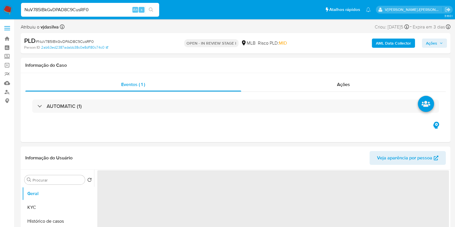
select select "10"
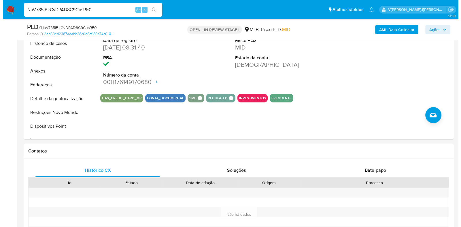
scroll to position [133, 0]
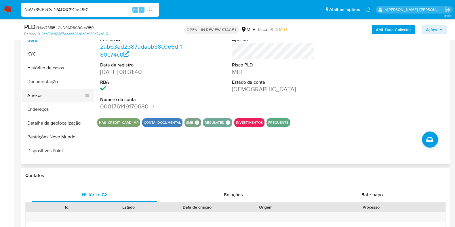
click at [60, 98] on button "Anexos" at bounding box center [55, 96] width 67 height 14
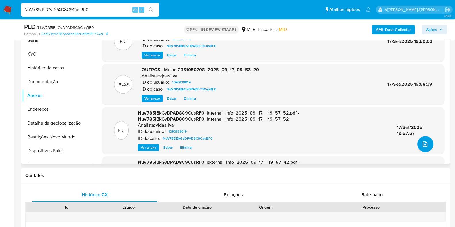
click at [425, 145] on icon "upload-file" at bounding box center [425, 144] width 5 height 6
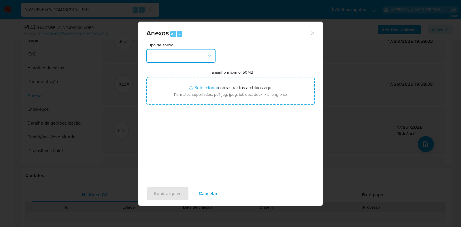
click at [200, 56] on button "button" at bounding box center [180, 56] width 69 height 14
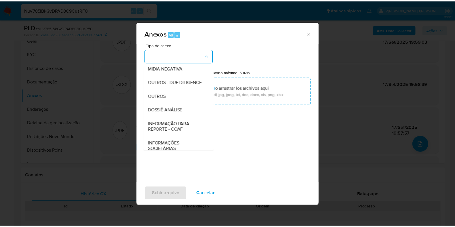
scroll to position [87, 0]
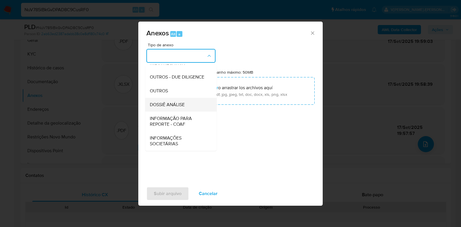
click at [190, 109] on div "DOSSIÊ ANÁLISE" at bounding box center [179, 105] width 59 height 14
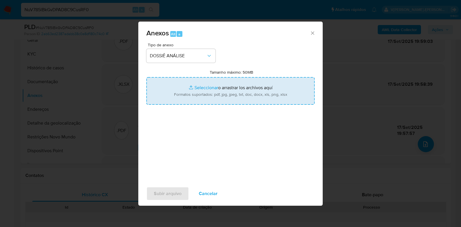
type input "C:\fakepath\DECLÍNIO - CNPJ 35727770000115 - VENDBOX COMERCIO DE ALIMENTOS E BE…"
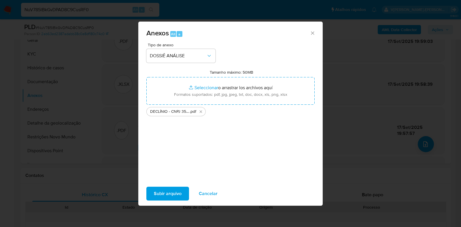
click at [163, 191] on span "Subir arquivo" at bounding box center [168, 193] width 28 height 13
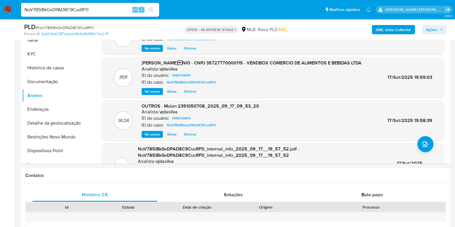
click at [53, 52] on button "KYC" at bounding box center [58, 54] width 72 height 14
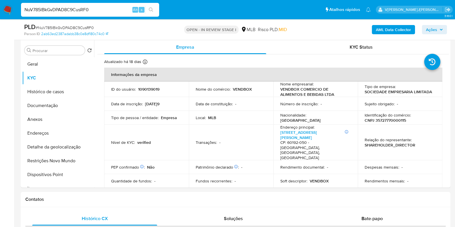
scroll to position [108, 0]
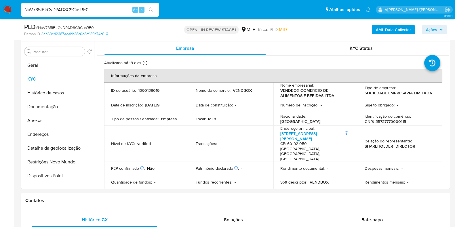
click at [428, 31] on span "Ações" at bounding box center [431, 29] width 11 height 9
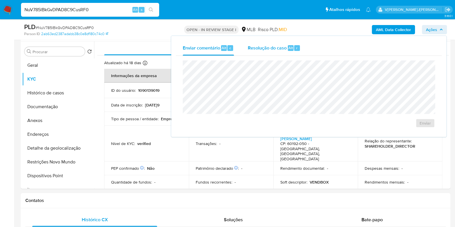
click at [258, 47] on span "Resolução do caso" at bounding box center [267, 47] width 39 height 7
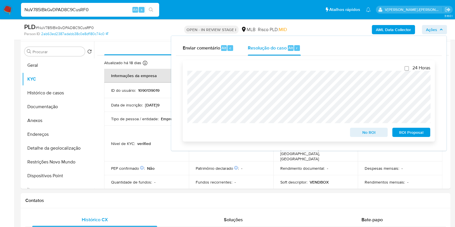
click at [369, 134] on span "No ROI" at bounding box center [369, 132] width 30 height 8
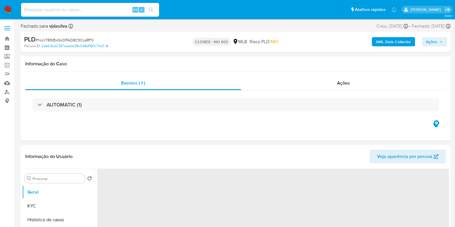
drag, startPoint x: 0, startPoint y: 0, endPoint x: 9, endPoint y: 8, distance: 11.6
click at [9, 8] on img at bounding box center [8, 10] width 10 height 10
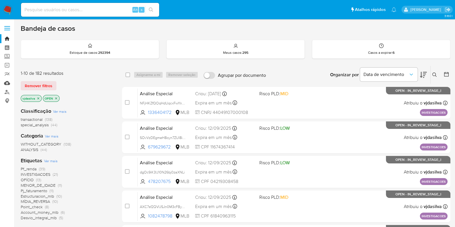
click at [9, 84] on link "Mulan" at bounding box center [34, 83] width 69 height 9
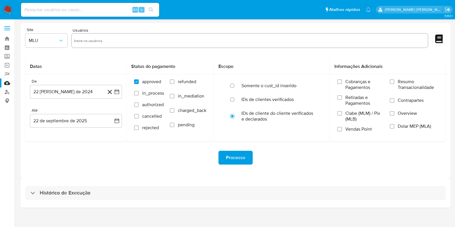
click at [67, 200] on div "Histórico de Execução" at bounding box center [236, 193] width 430 height 29
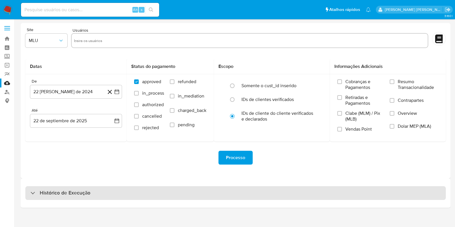
click at [183, 194] on div "Histórico de Execução" at bounding box center [235, 193] width 421 height 14
select select "10"
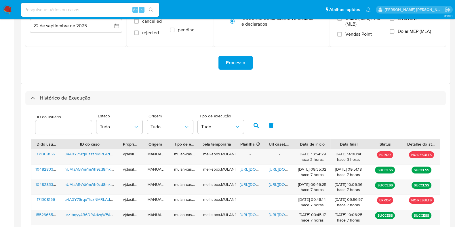
scroll to position [96, 0]
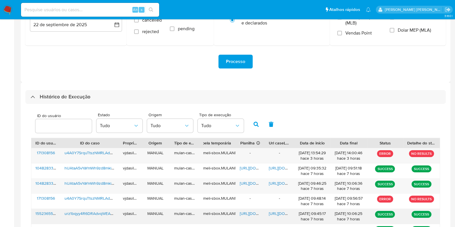
click at [281, 212] on span "[URL][DOMAIN_NAME]" at bounding box center [289, 214] width 40 height 6
click at [249, 212] on span "[URL][DOMAIN_NAME]" at bounding box center [260, 214] width 40 height 6
click at [84, 216] on div "urz1bqyy4R6DRAdvqWEA5oat" at bounding box center [89, 216] width 58 height 15
click at [81, 211] on span "urz1bqyy4R6DRAdvqWEA5oat" at bounding box center [92, 214] width 54 height 6
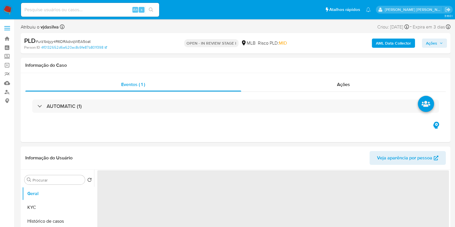
select select "10"
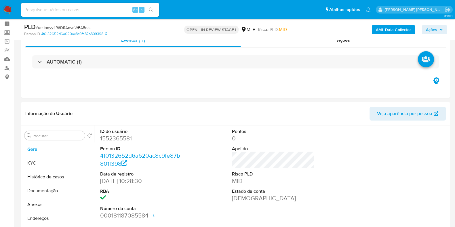
scroll to position [23, 0]
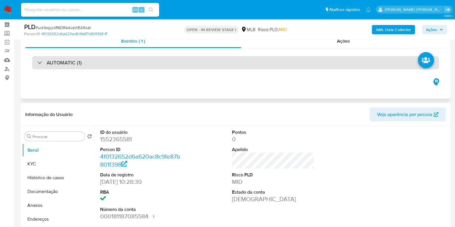
click at [324, 66] on div "AUTOMATIC (1)" at bounding box center [235, 62] width 407 height 13
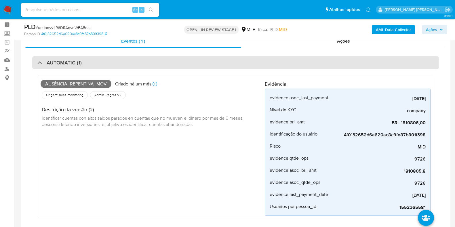
click at [157, 64] on div "AUTOMATIC (1)" at bounding box center [235, 62] width 407 height 13
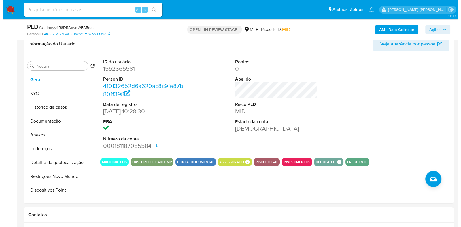
scroll to position [96, 0]
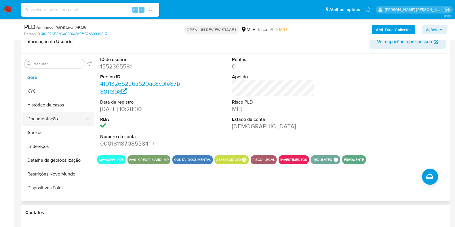
click at [55, 118] on button "Documentação" at bounding box center [55, 119] width 67 height 14
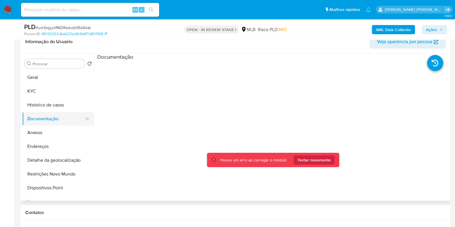
click at [53, 120] on button "Documentação" at bounding box center [55, 119] width 67 height 14
click at [60, 106] on button "Histórico de casos" at bounding box center [55, 105] width 67 height 14
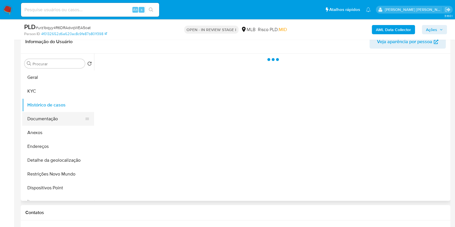
click at [56, 117] on button "Documentação" at bounding box center [55, 119] width 67 height 14
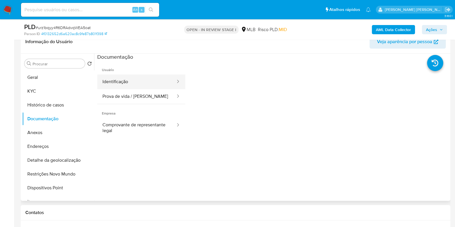
click at [135, 83] on button "Identificação" at bounding box center [136, 82] width 79 height 15
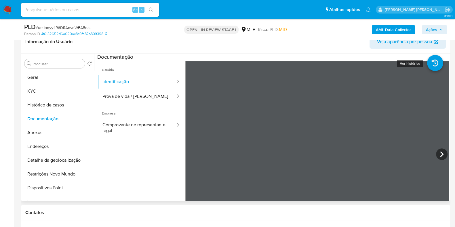
click at [431, 62] on icon at bounding box center [435, 63] width 16 height 16
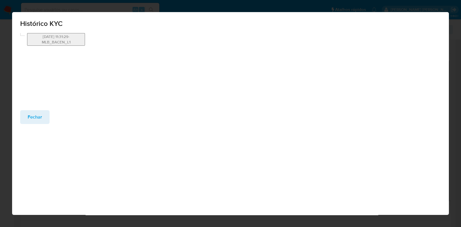
click at [52, 34] on button "[DATE] 11:31:29-MLB_BACEN_L1" at bounding box center [56, 39] width 58 height 13
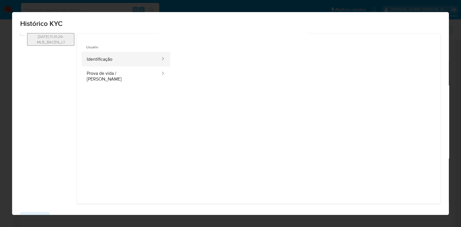
click at [144, 59] on button "Identificação" at bounding box center [120, 59] width 79 height 15
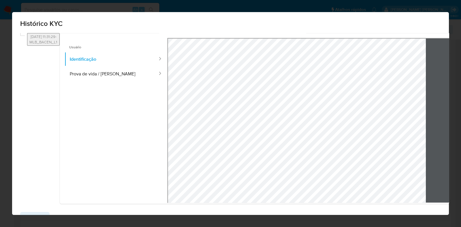
click at [460, 122] on icon at bounding box center [468, 120] width 12 height 12
click at [141, 70] on button "Prova de vida / [PERSON_NAME]" at bounding box center [112, 74] width 94 height 15
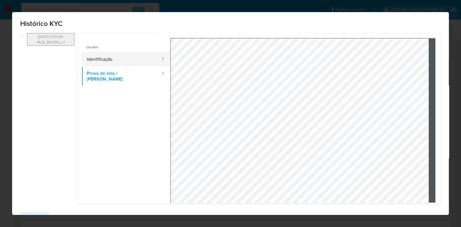
click at [140, 60] on button "Identificação" at bounding box center [120, 59] width 79 height 15
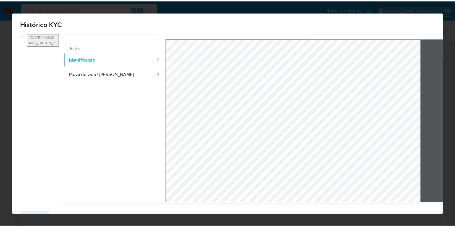
scroll to position [19, 0]
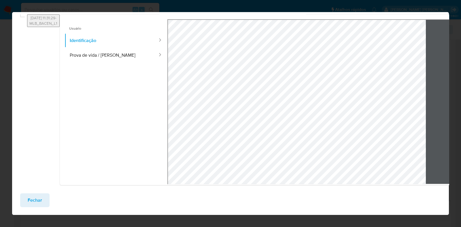
click at [30, 197] on span "Fechar" at bounding box center [35, 200] width 14 height 13
